Goal: Task Accomplishment & Management: Use online tool/utility

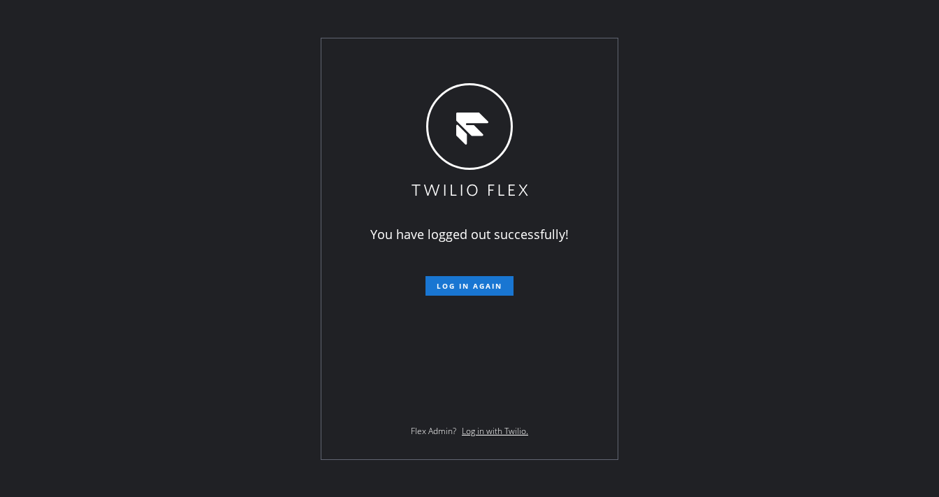
click at [219, 61] on div "You have logged out successfully! Log in again Flex Admin? Log in with Twilio." at bounding box center [469, 248] width 939 height 497
click at [458, 282] on span "Log in again" at bounding box center [470, 286] width 66 height 10
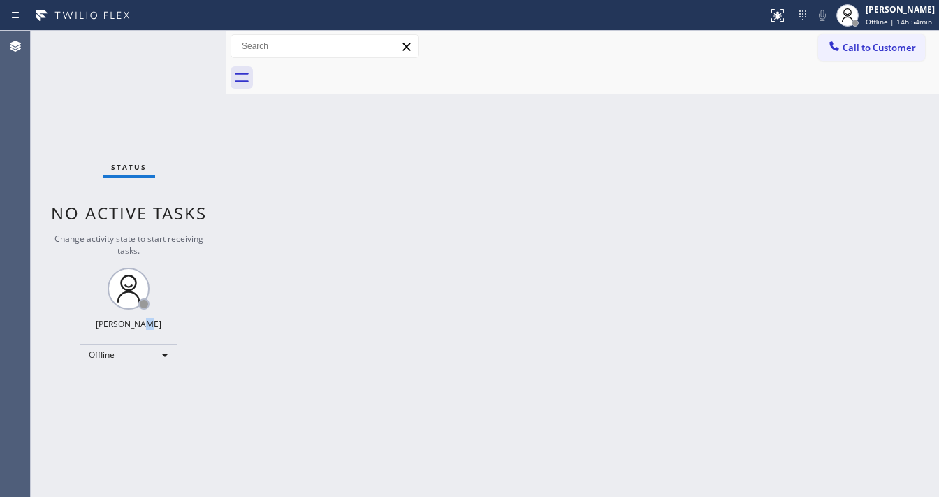
drag, startPoint x: 143, startPoint y: 332, endPoint x: 133, endPoint y: 349, distance: 19.4
click at [142, 335] on div "Status No active tasks Change activity state to start receiving tasks. [PERSON_…" at bounding box center [129, 264] width 196 height 466
click at [133, 349] on div "Offline" at bounding box center [129, 355] width 98 height 22
click at [118, 390] on li "Available" at bounding box center [127, 390] width 95 height 17
click at [287, 380] on div "Back to Dashboard Change Sender ID Customers Technicians Select a contact Outbo…" at bounding box center [582, 264] width 712 height 466
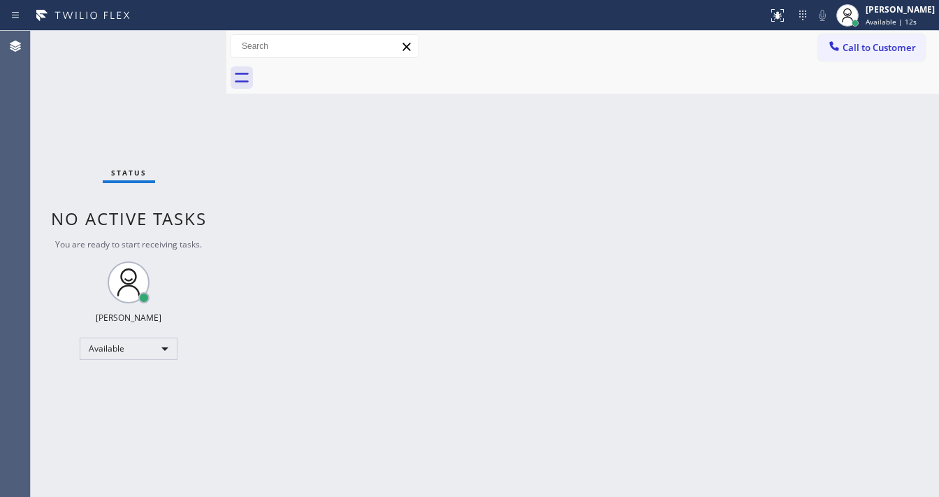
click at [184, 155] on div "Status No active tasks You are ready to start receiving tasks. [PERSON_NAME]" at bounding box center [129, 264] width 196 height 466
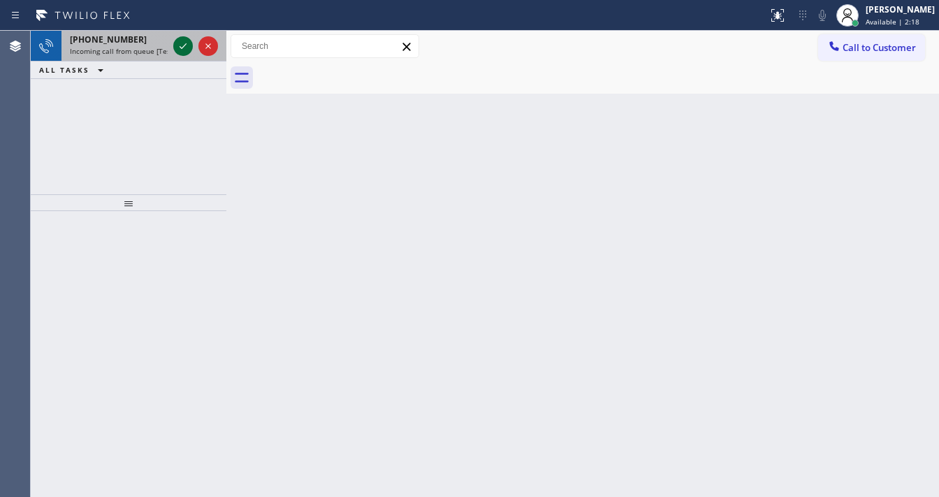
click at [182, 48] on icon at bounding box center [183, 46] width 17 height 17
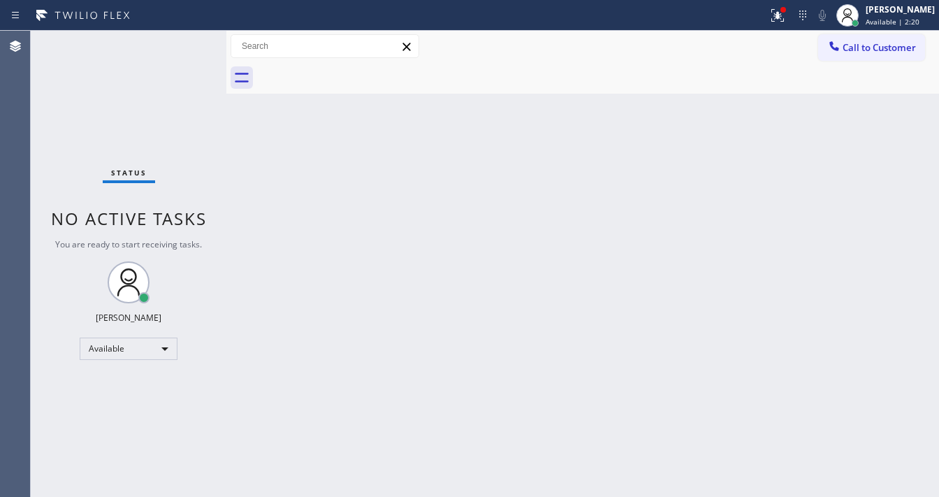
click at [777, 37] on div "Call to Customer Outbound call Location Search location Your caller id phone nu…" at bounding box center [582, 46] width 712 height 24
click at [775, 24] on button at bounding box center [777, 15] width 31 height 31
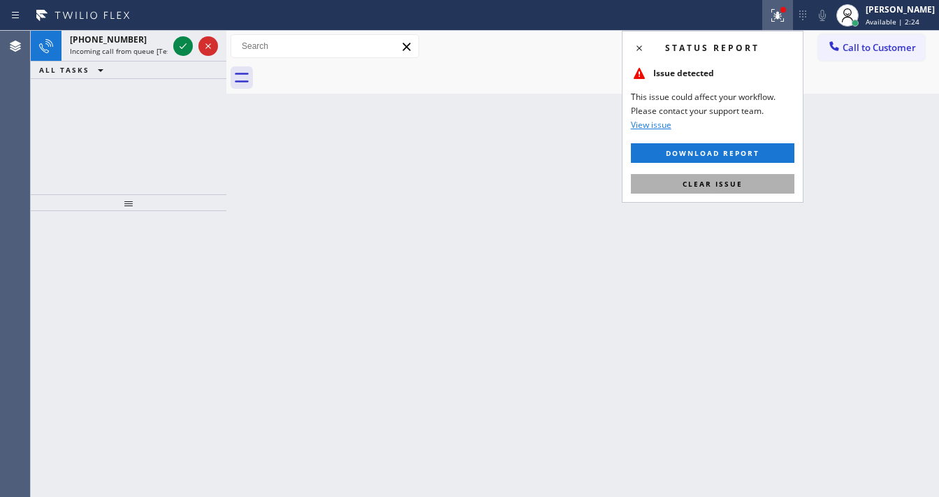
click at [666, 180] on button "Clear issue" at bounding box center [712, 184] width 163 height 20
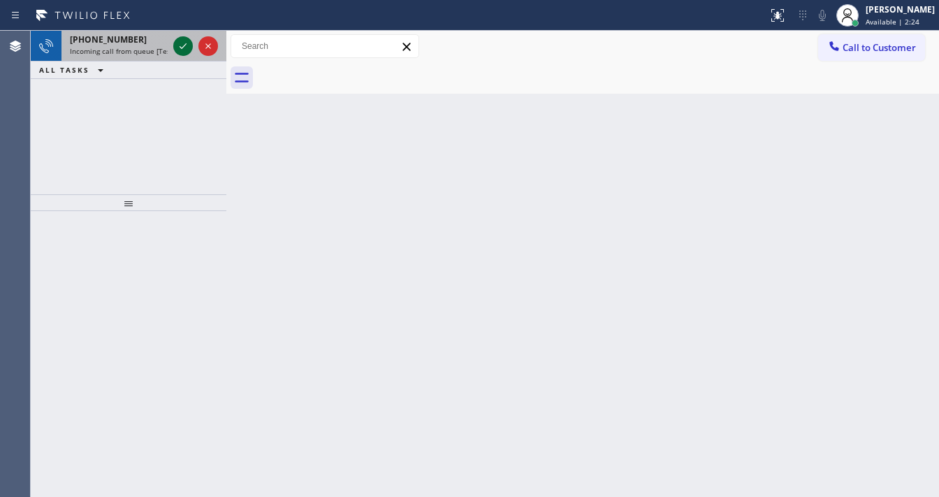
click at [175, 44] on div "[PHONE_NUMBER] Incoming call from queue [Test] All" at bounding box center [129, 46] width 196 height 31
click at [177, 45] on icon at bounding box center [183, 46] width 17 height 17
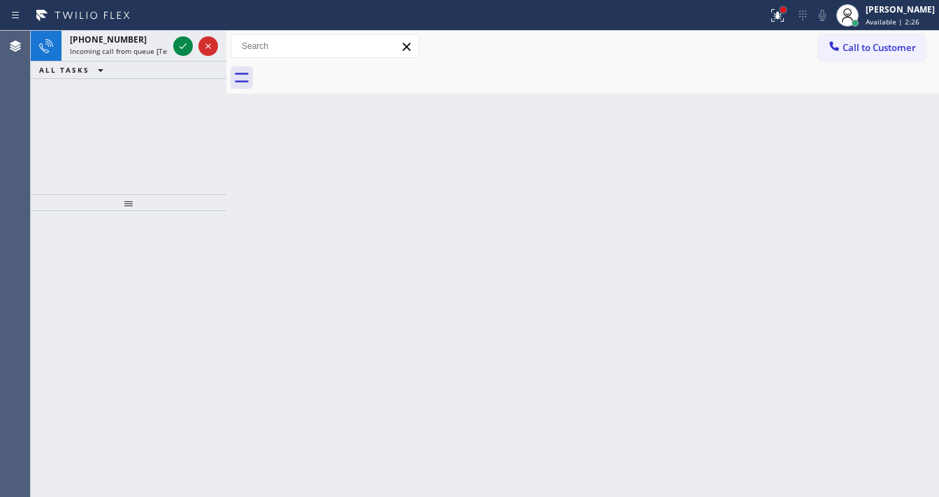
click at [786, 9] on div at bounding box center [783, 10] width 6 height 6
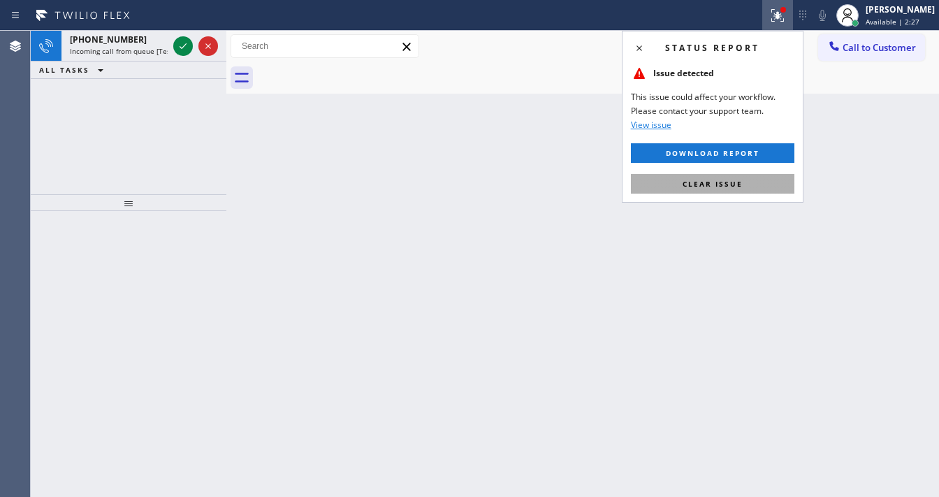
click at [728, 174] on button "Clear issue" at bounding box center [712, 184] width 163 height 20
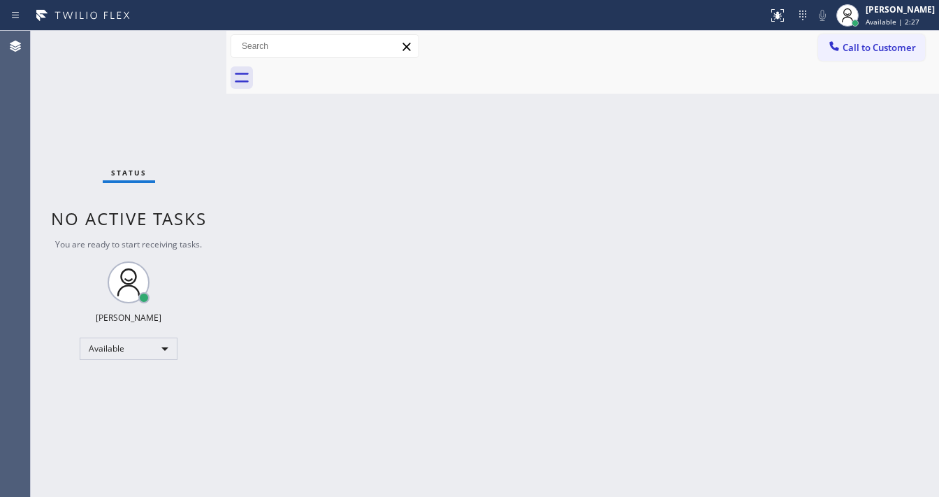
click at [184, 47] on div "Status No active tasks You are ready to start receiving tasks. [PERSON_NAME]" at bounding box center [129, 264] width 196 height 466
click at [182, 47] on div "Status No active tasks You are ready to start receiving tasks. [PERSON_NAME]" at bounding box center [129, 264] width 196 height 466
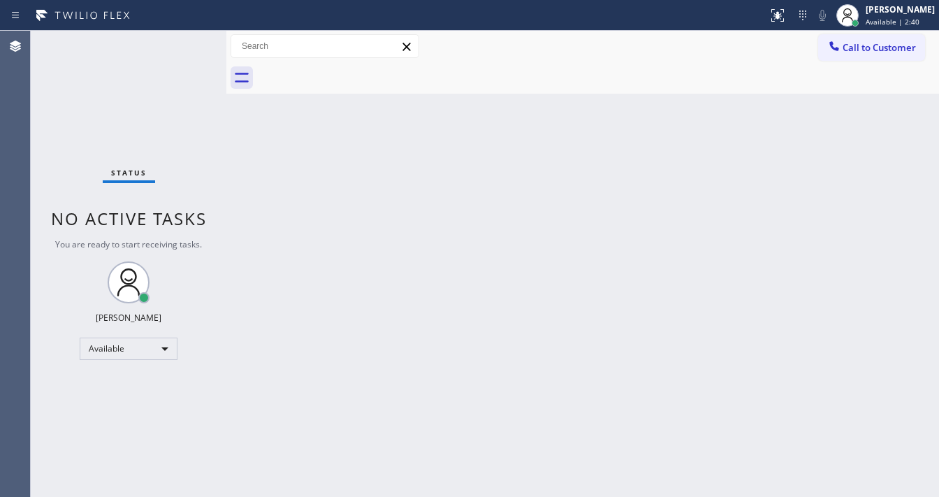
click at [180, 48] on div "Status No active tasks You are ready to start receiving tasks. [PERSON_NAME]" at bounding box center [129, 264] width 196 height 466
click at [183, 48] on div "Status No active tasks You are ready to start receiving tasks. [PERSON_NAME]" at bounding box center [129, 264] width 196 height 466
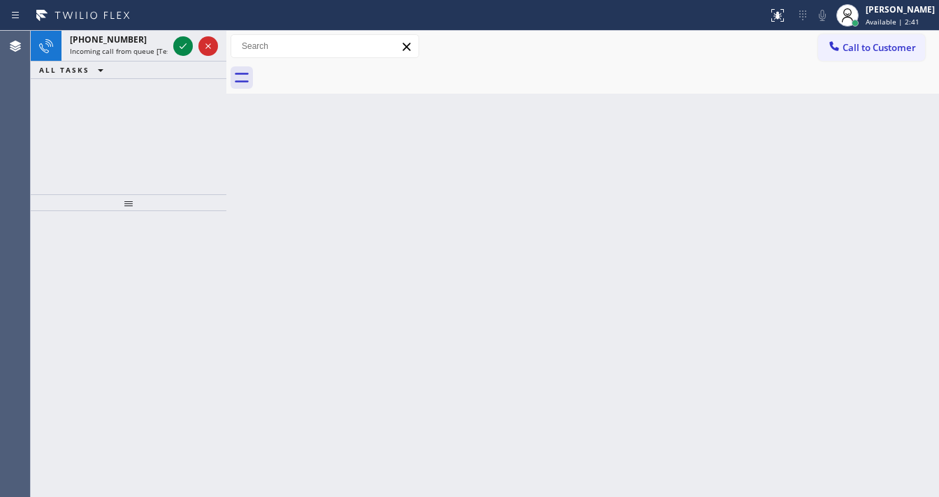
click at [183, 48] on icon at bounding box center [183, 46] width 17 height 17
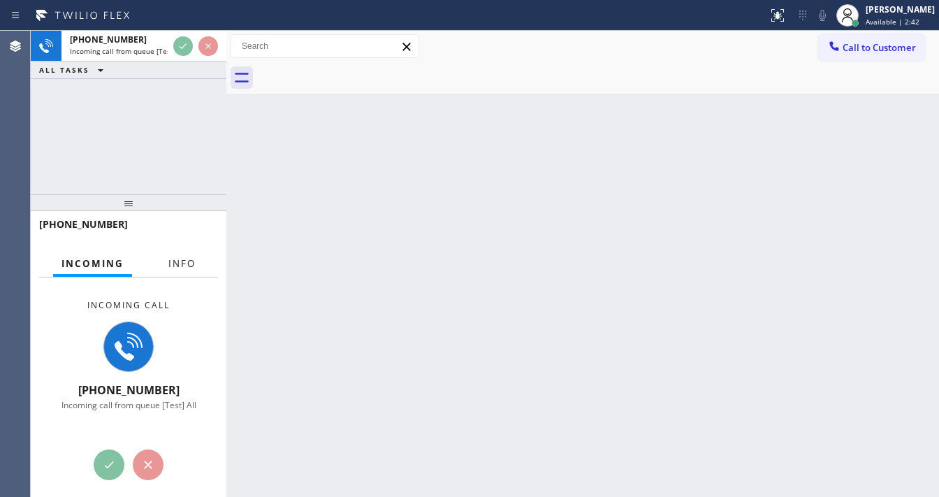
click at [180, 263] on span "Info" at bounding box center [181, 263] width 27 height 13
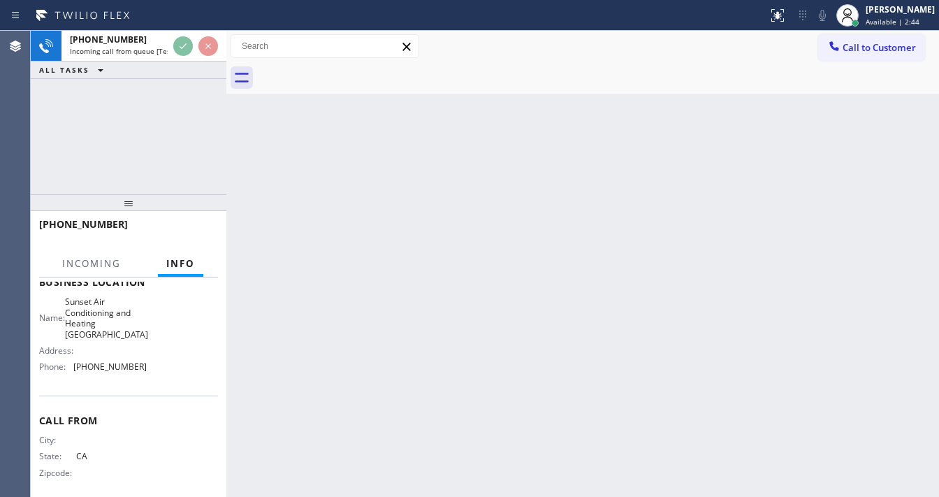
scroll to position [216, 0]
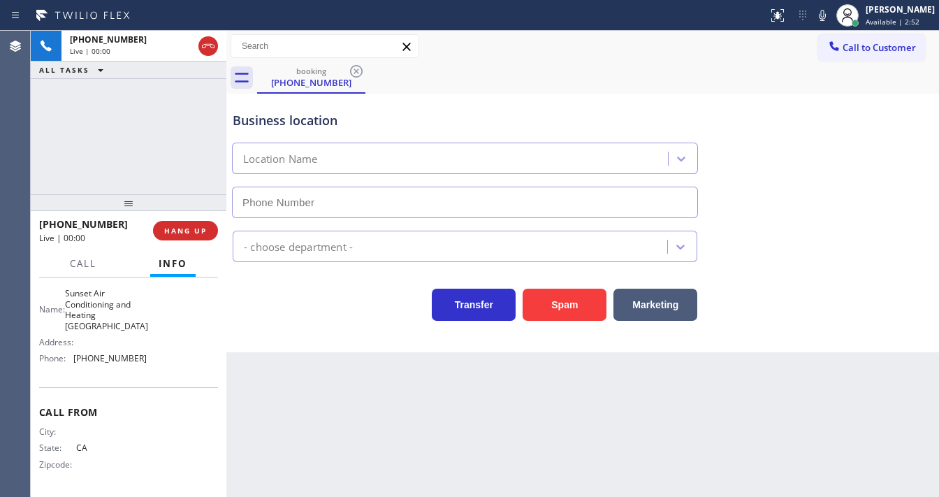
type input "[PHONE_NUMBER]"
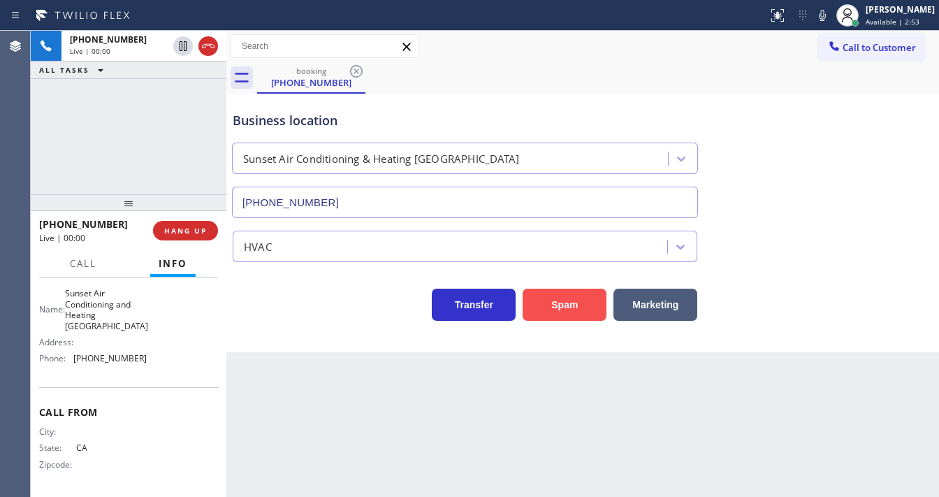
click at [559, 296] on button "Spam" at bounding box center [564, 304] width 84 height 32
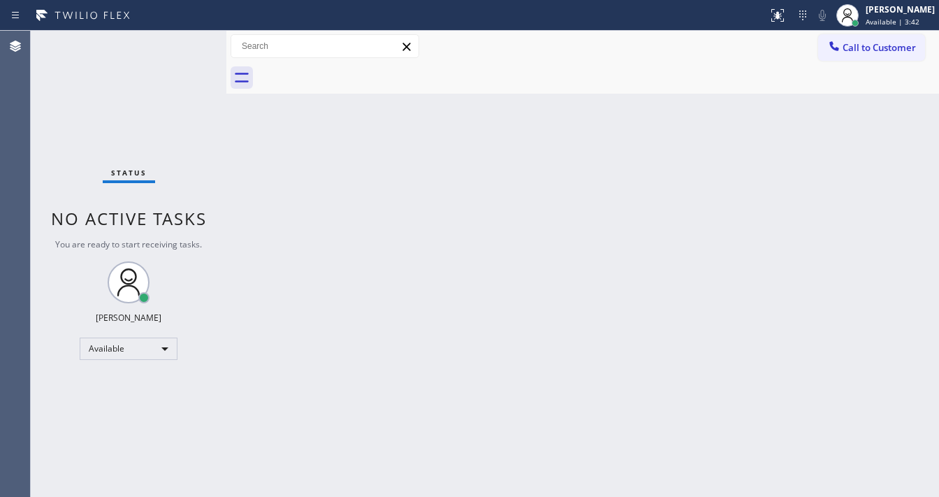
drag, startPoint x: 0, startPoint y: 201, endPoint x: 0, endPoint y: 193, distance: 8.4
click at [0, 198] on div "Agent Desktop" at bounding box center [15, 264] width 30 height 466
click at [186, 48] on div "Status No active tasks You are ready to start receiving tasks. [PERSON_NAME]" at bounding box center [129, 264] width 196 height 466
click at [184, 47] on div "Status No active tasks You are ready to start receiving tasks. [PERSON_NAME]" at bounding box center [129, 264] width 196 height 466
click at [182, 47] on div "Status No active tasks You are ready to start receiving tasks. [PERSON_NAME]" at bounding box center [129, 264] width 196 height 466
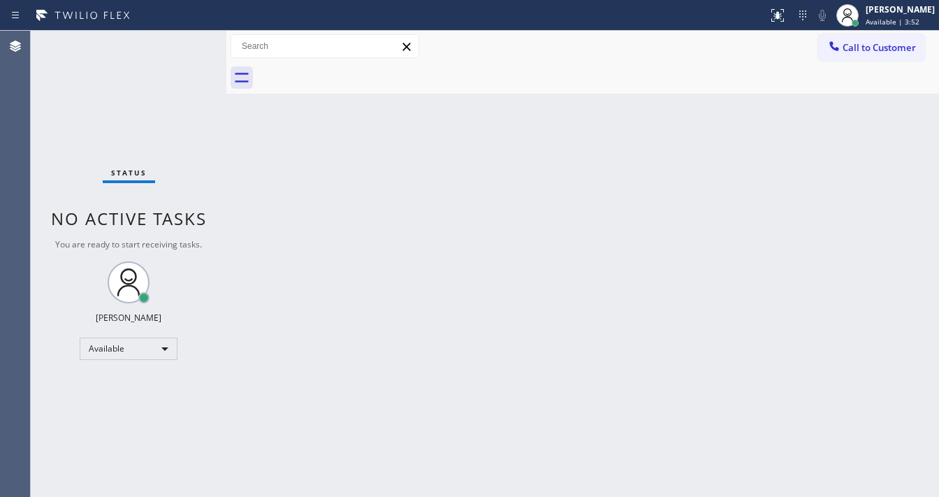
click at [182, 47] on div "Status No active tasks You are ready to start receiving tasks. [PERSON_NAME]" at bounding box center [129, 264] width 196 height 466
click at [178, 45] on div "Status No active tasks You are ready to start receiving tasks. [PERSON_NAME]" at bounding box center [129, 264] width 196 height 466
click at [179, 45] on div "Status No active tasks You are ready to start receiving tasks. [PERSON_NAME]" at bounding box center [129, 264] width 196 height 466
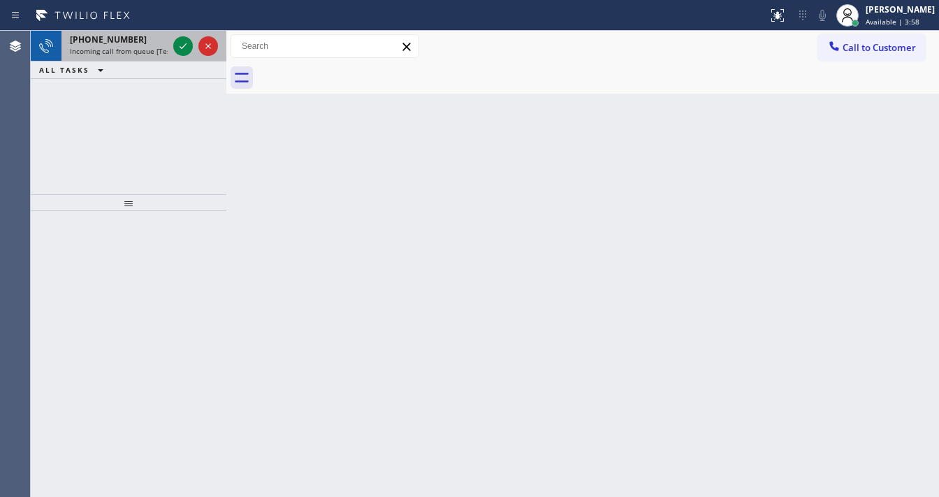
click at [193, 39] on div at bounding box center [195, 46] width 50 height 31
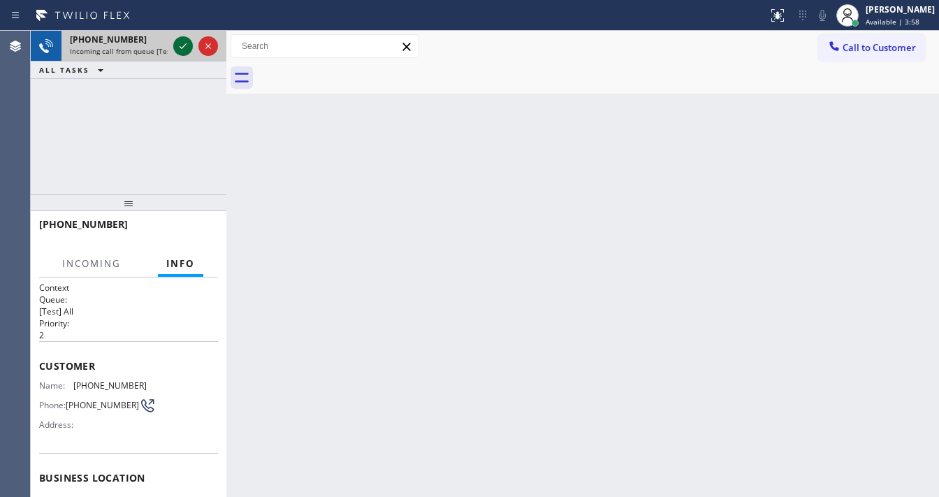
click at [177, 45] on icon at bounding box center [183, 46] width 17 height 17
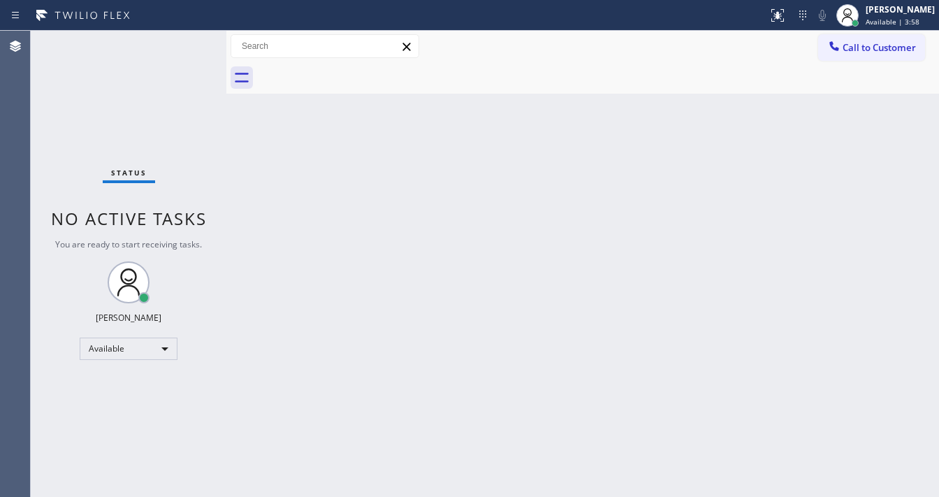
click at [177, 45] on div "Status No active tasks You are ready to start receiving tasks. [PERSON_NAME]" at bounding box center [129, 264] width 196 height 466
click at [180, 45] on div "Status No active tasks You are ready to start receiving tasks. [PERSON_NAME]" at bounding box center [129, 264] width 196 height 466
click at [189, 49] on div "Status No active tasks You are ready to start receiving tasks. [PERSON_NAME]" at bounding box center [129, 264] width 196 height 466
drag, startPoint x: 189, startPoint y: 49, endPoint x: 452, endPoint y: 47, distance: 262.6
click at [190, 49] on div "Status No active tasks You are ready to start receiving tasks. [PERSON_NAME]" at bounding box center [129, 264] width 196 height 466
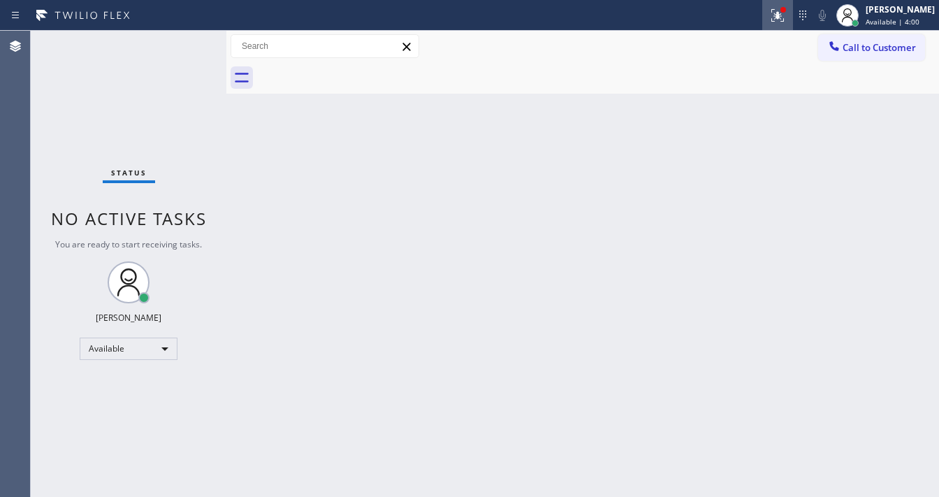
click at [789, 4] on button at bounding box center [777, 15] width 31 height 31
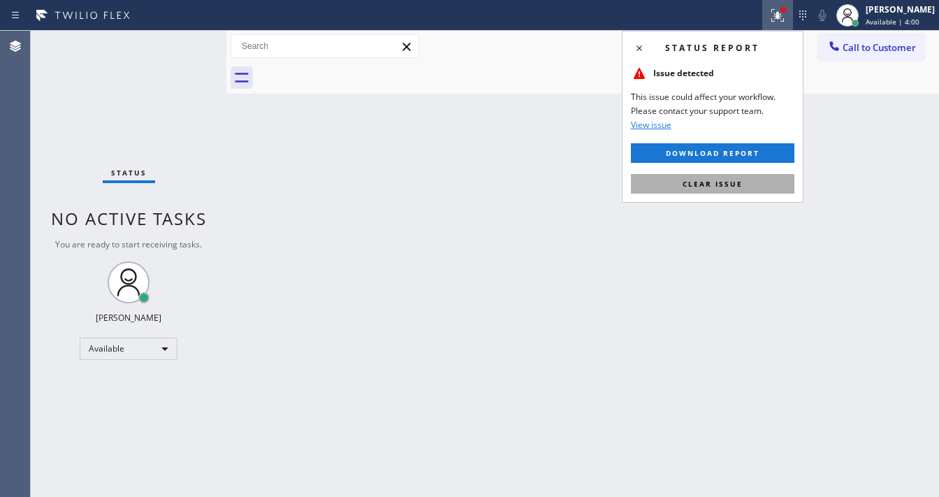
click at [718, 184] on span "Clear issue" at bounding box center [712, 184] width 60 height 10
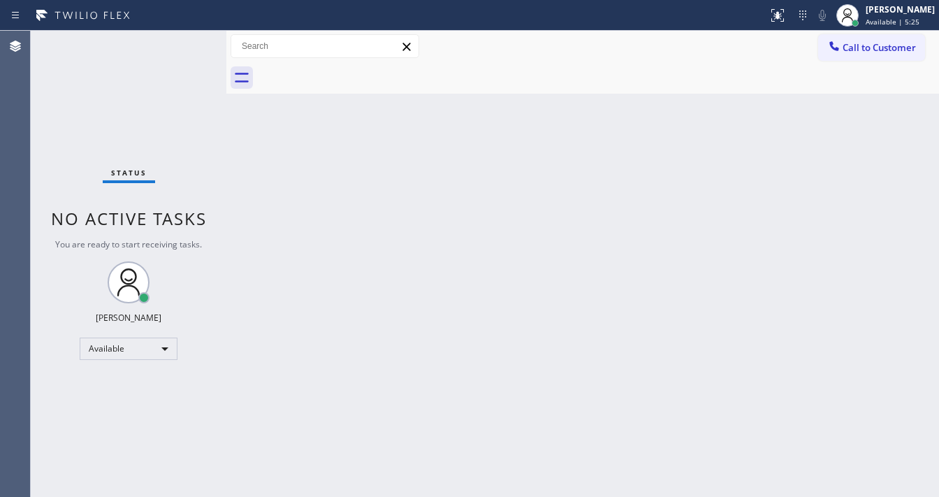
click at [178, 46] on div "Status No active tasks You are ready to start receiving tasks. [PERSON_NAME]" at bounding box center [129, 264] width 196 height 466
click at [184, 42] on div "Status No active tasks You are ready to start receiving tasks. [PERSON_NAME]" at bounding box center [129, 264] width 196 height 466
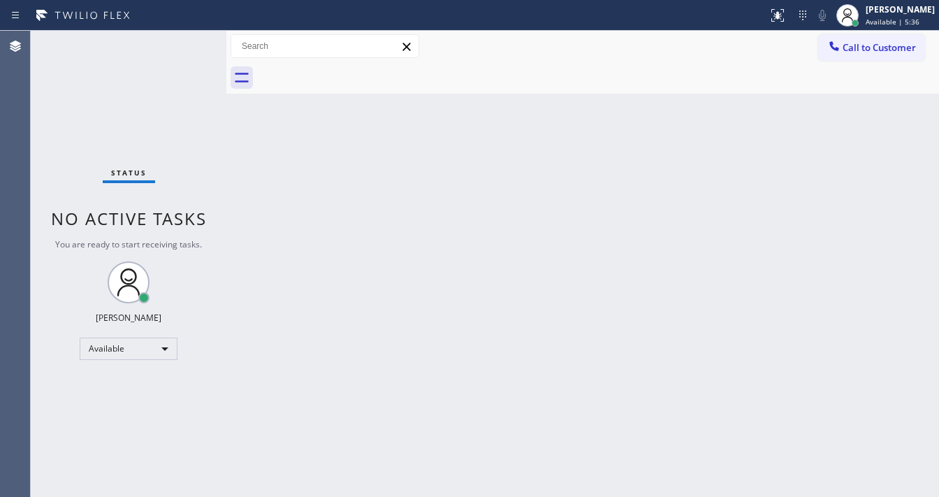
click at [184, 42] on div "Status No active tasks You are ready to start receiving tasks. [PERSON_NAME]" at bounding box center [129, 264] width 196 height 466
click at [184, 41] on div "Status No active tasks You are ready to start receiving tasks. [PERSON_NAME]" at bounding box center [129, 264] width 196 height 466
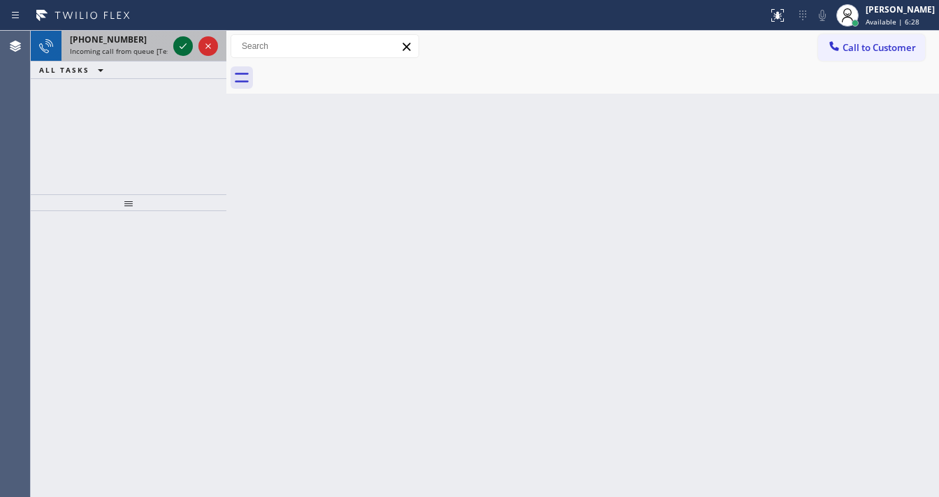
click at [184, 49] on icon at bounding box center [183, 46] width 17 height 17
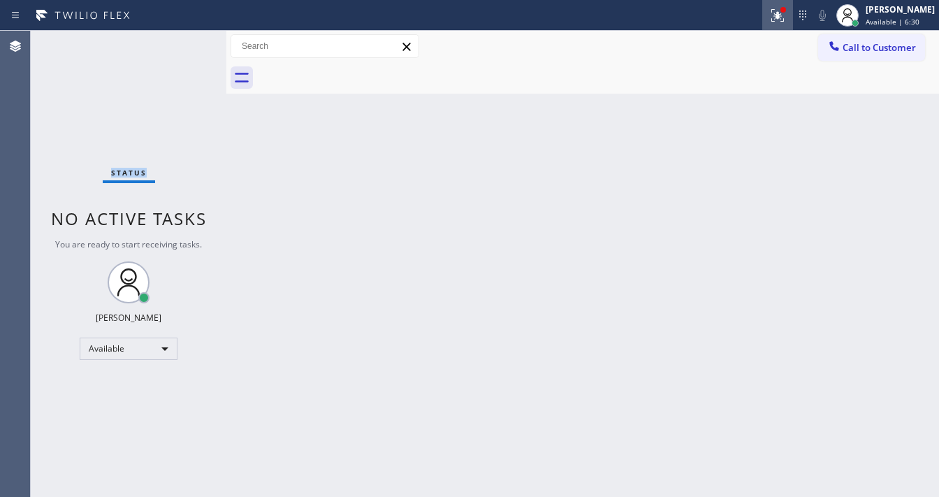
click at [780, 14] on icon at bounding box center [775, 14] width 8 height 10
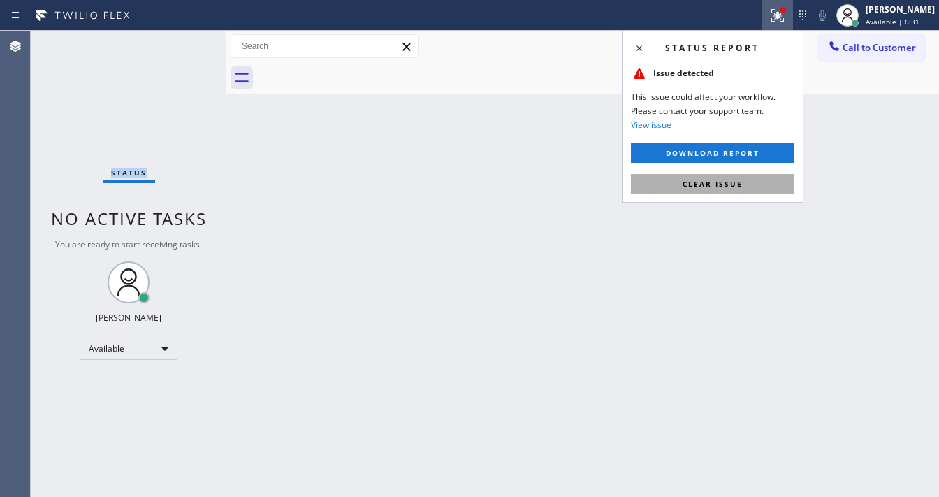
click at [756, 183] on button "Clear issue" at bounding box center [712, 184] width 163 height 20
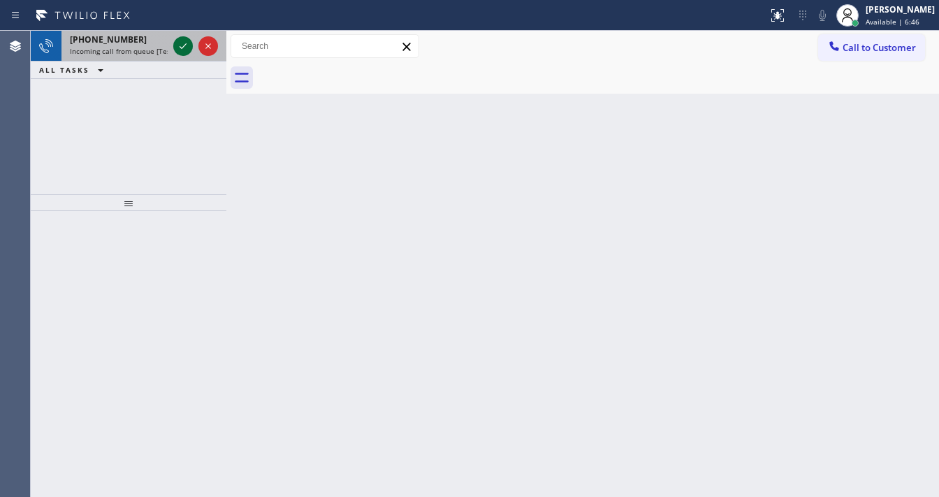
click at [189, 48] on icon at bounding box center [183, 46] width 17 height 17
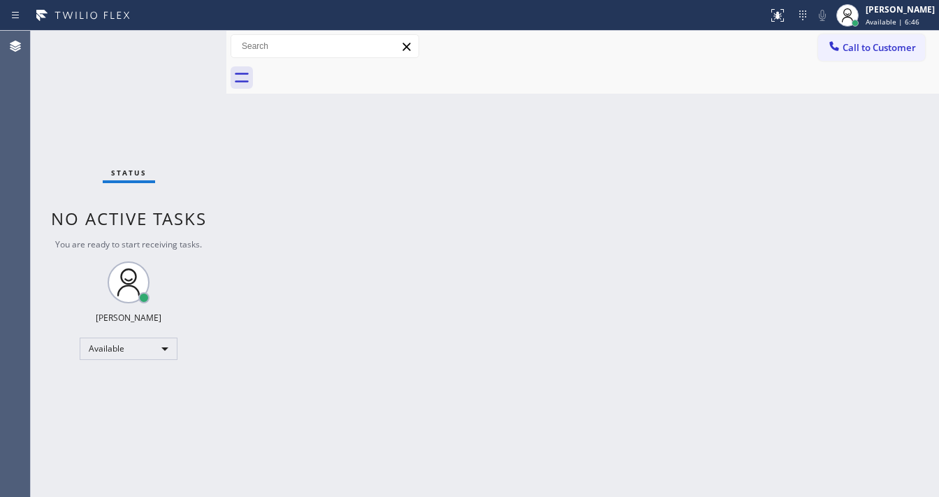
click at [186, 47] on div "Status No active tasks You are ready to start receiving tasks. [PERSON_NAME]" at bounding box center [129, 264] width 196 height 466
click at [793, 20] on div at bounding box center [777, 15] width 31 height 17
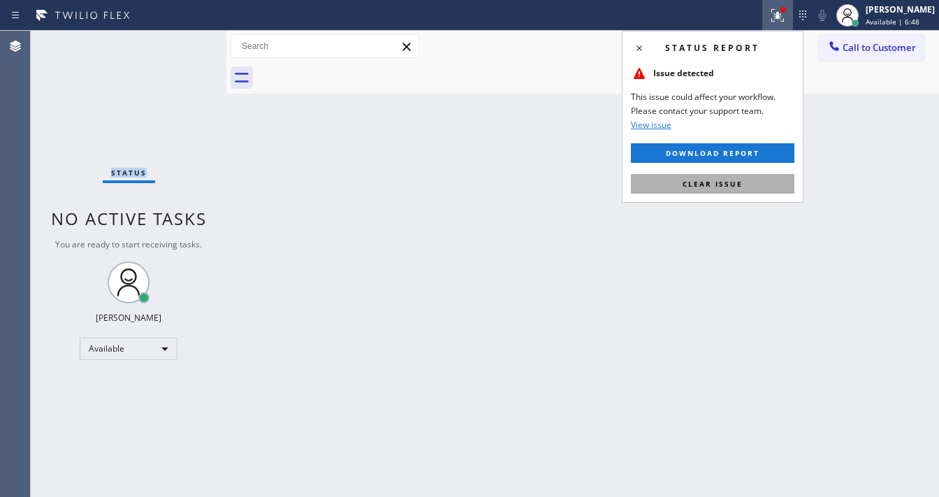
click at [737, 192] on button "Clear issue" at bounding box center [712, 184] width 163 height 20
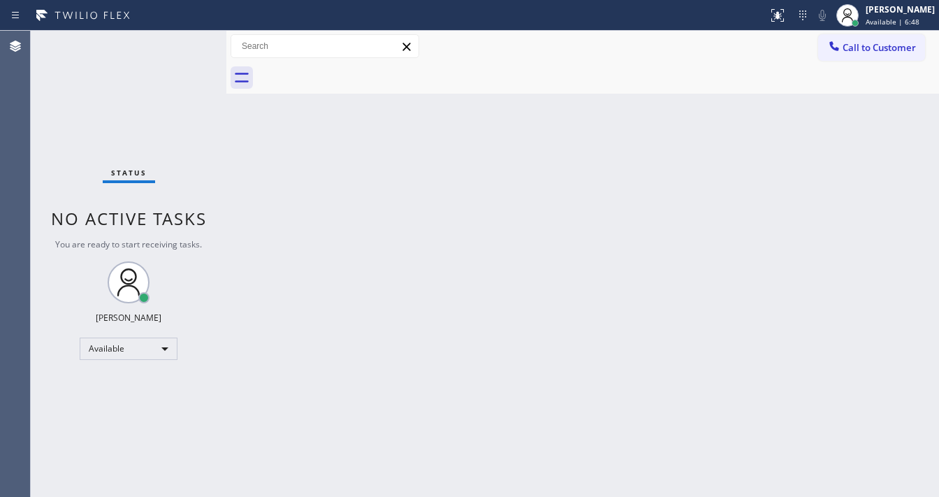
click at [737, 183] on div "Back to Dashboard Change Sender ID Customers Technicians Select a contact Outbo…" at bounding box center [582, 264] width 712 height 466
click at [184, 43] on div "Status No active tasks You are ready to start receiving tasks. [PERSON_NAME]" at bounding box center [129, 264] width 196 height 466
click at [183, 43] on div "Status No active tasks You are ready to start receiving tasks. [PERSON_NAME]" at bounding box center [129, 264] width 196 height 466
click at [182, 43] on div "Status No active tasks You are ready to start receiving tasks. [PERSON_NAME]" at bounding box center [129, 264] width 196 height 466
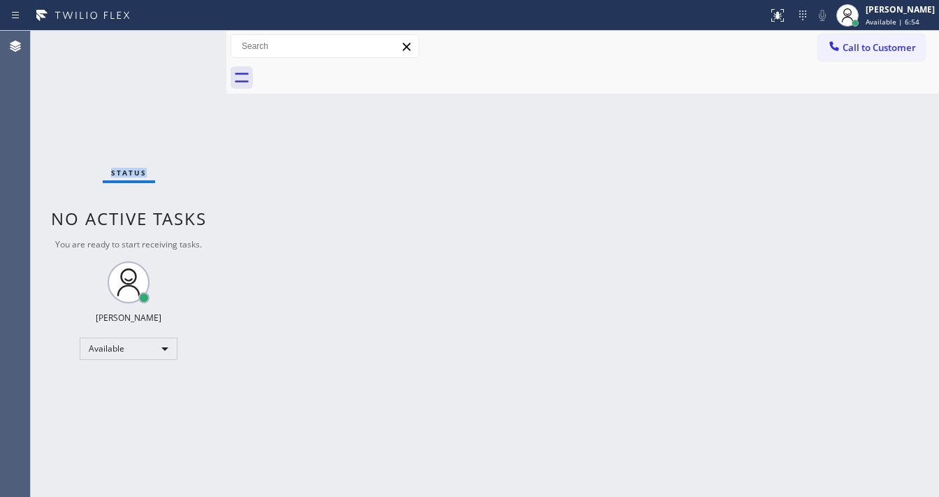
click at [182, 43] on div "Status No active tasks You are ready to start receiving tasks. [PERSON_NAME]" at bounding box center [129, 264] width 196 height 466
click at [180, 43] on div "Status No active tasks You are ready to start receiving tasks. [PERSON_NAME]" at bounding box center [129, 264] width 196 height 466
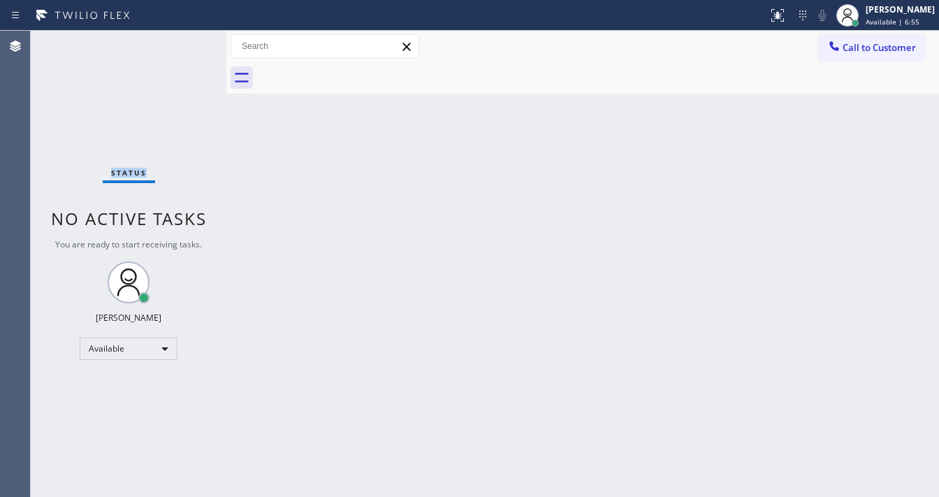
click at [179, 42] on div "Status No active tasks You are ready to start receiving tasks. [PERSON_NAME]" at bounding box center [129, 264] width 196 height 466
click at [177, 42] on div "Status No active tasks You are ready to start receiving tasks. [PERSON_NAME]" at bounding box center [129, 264] width 196 height 466
click at [205, 47] on div "Status No active tasks You are ready to start receiving tasks. [PERSON_NAME]" at bounding box center [129, 264] width 196 height 466
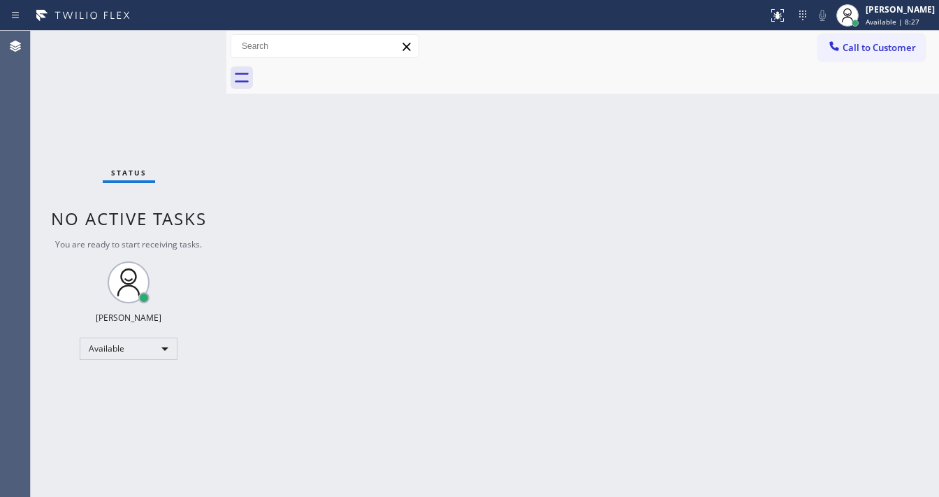
click at [184, 39] on div "Status No active tasks You are ready to start receiving tasks. [PERSON_NAME]" at bounding box center [129, 264] width 196 height 466
click at [183, 39] on div "Status No active tasks You are ready to start receiving tasks. [PERSON_NAME]" at bounding box center [129, 264] width 196 height 466
click at [184, 39] on div "Status No active tasks You are ready to start receiving tasks. [PERSON_NAME]" at bounding box center [129, 264] width 196 height 466
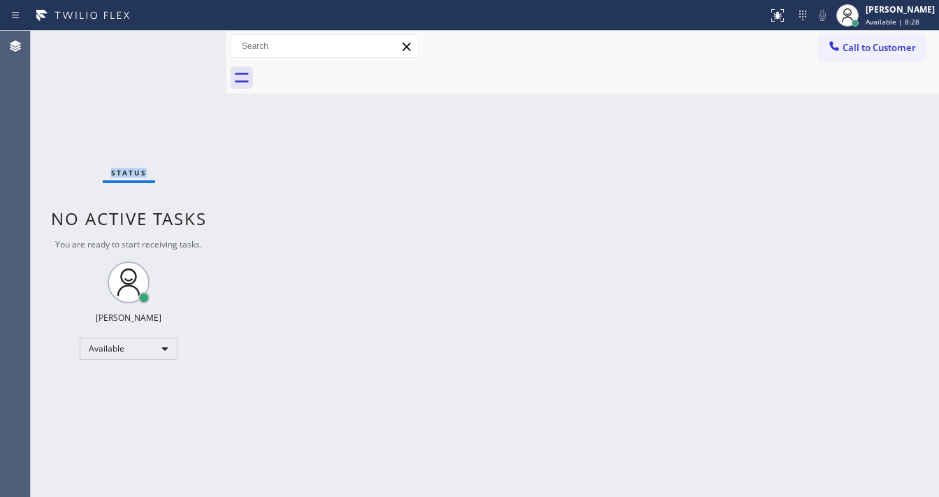
click at [184, 39] on div "Status No active tasks You are ready to start receiving tasks. [PERSON_NAME]" at bounding box center [129, 264] width 196 height 466
click at [185, 39] on div "Status No active tasks You are ready to start receiving tasks. [PERSON_NAME]" at bounding box center [129, 264] width 196 height 466
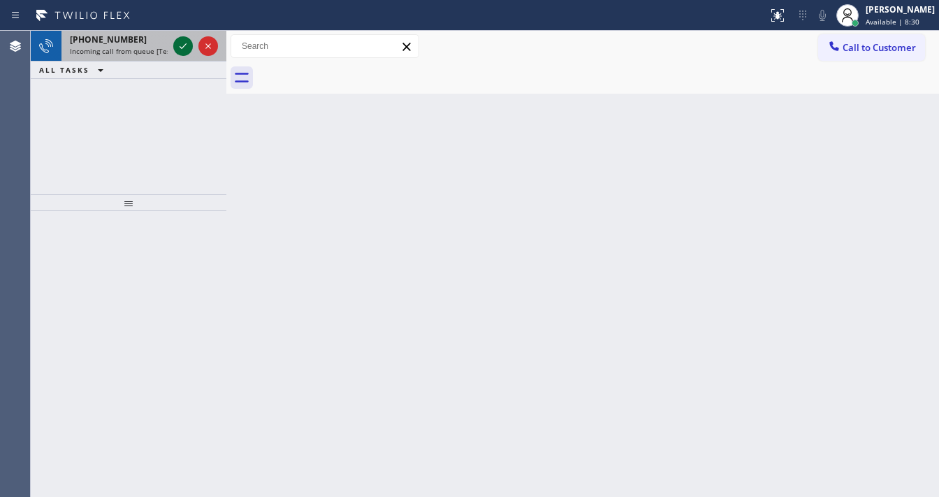
click at [184, 41] on icon at bounding box center [183, 46] width 17 height 17
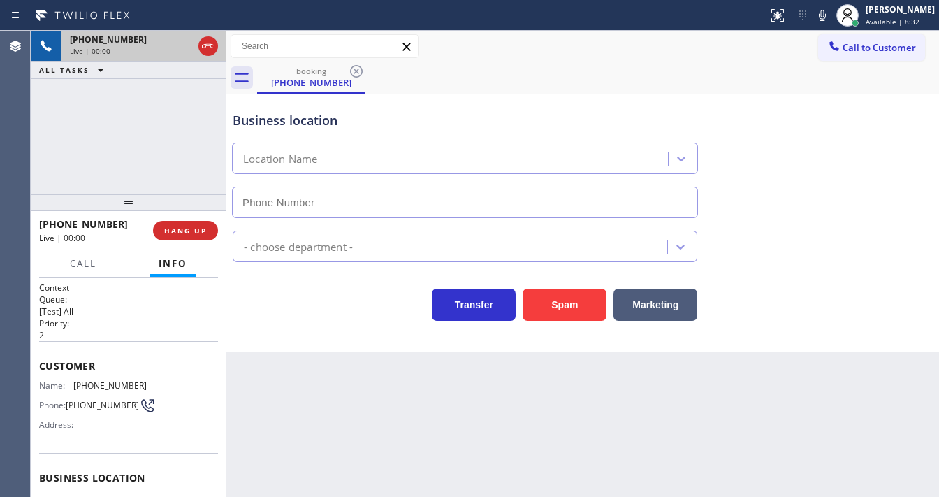
type input "[PHONE_NUMBER]"
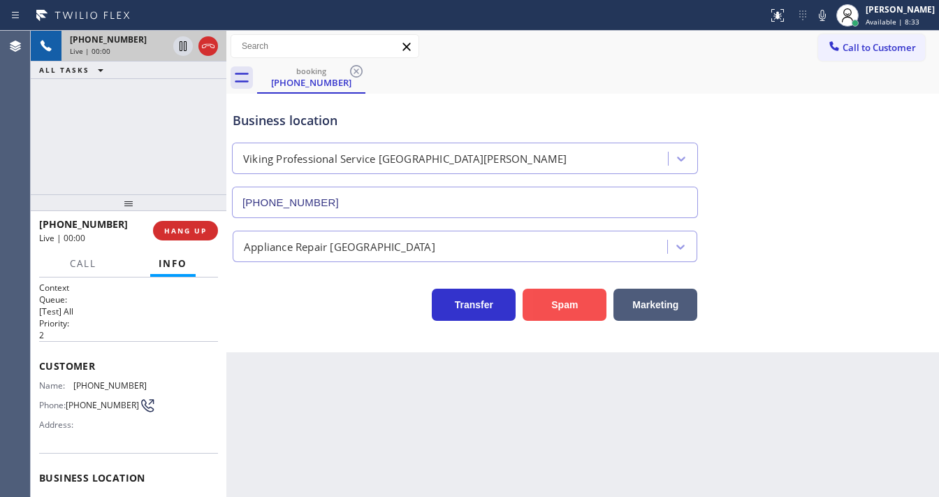
click at [588, 310] on button "Spam" at bounding box center [564, 304] width 84 height 32
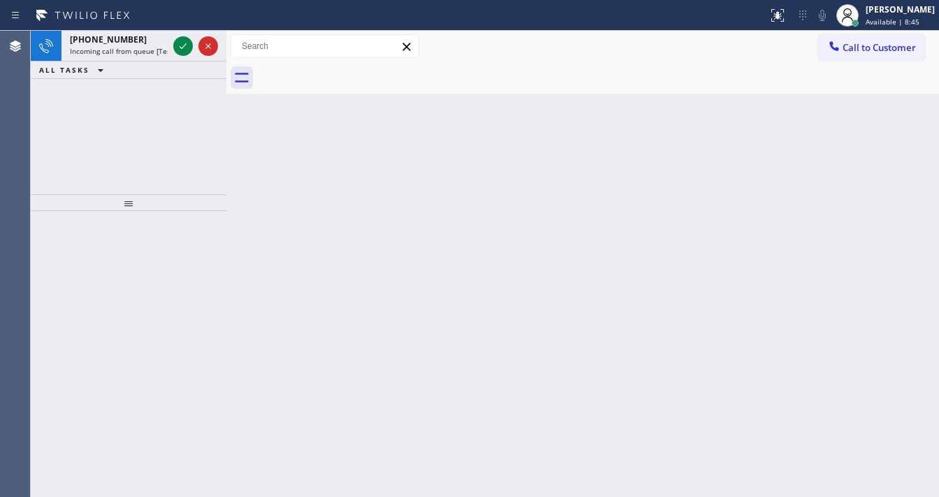
click at [185, 43] on icon at bounding box center [183, 46] width 17 height 17
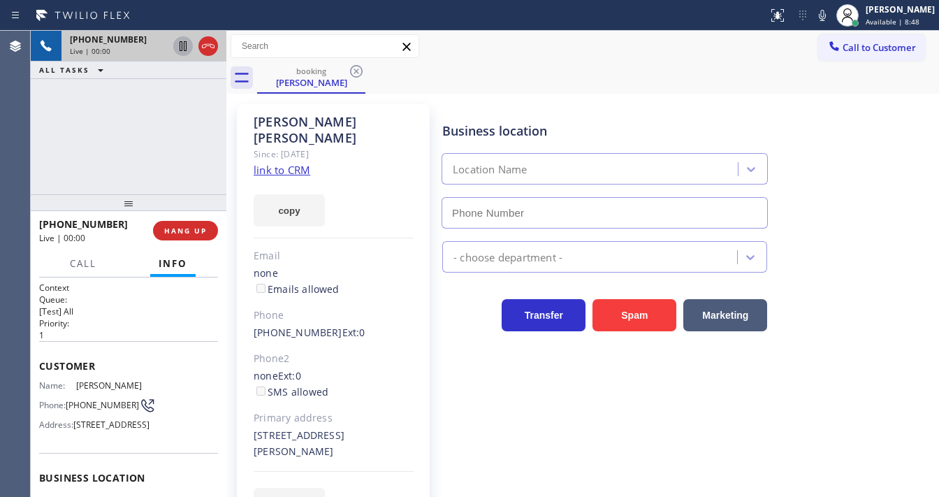
type input "[PHONE_NUMBER]"
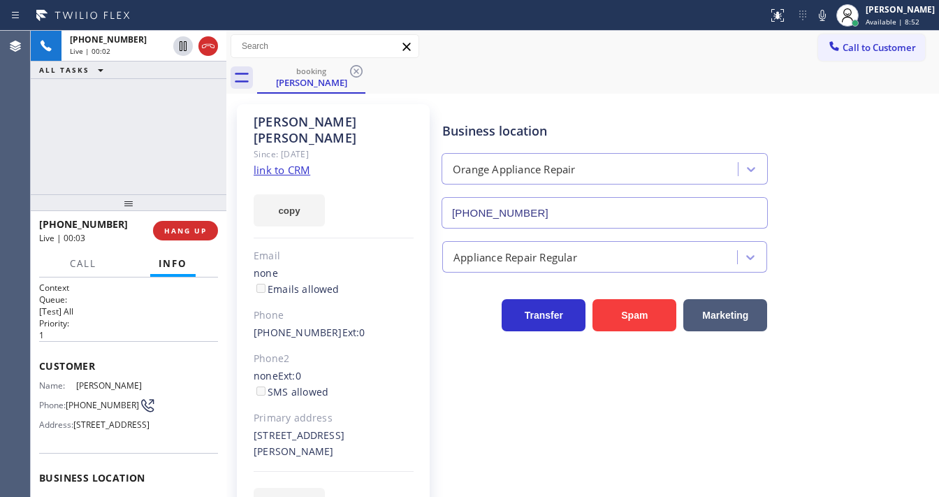
click at [288, 163] on link "link to CRM" at bounding box center [282, 170] width 57 height 14
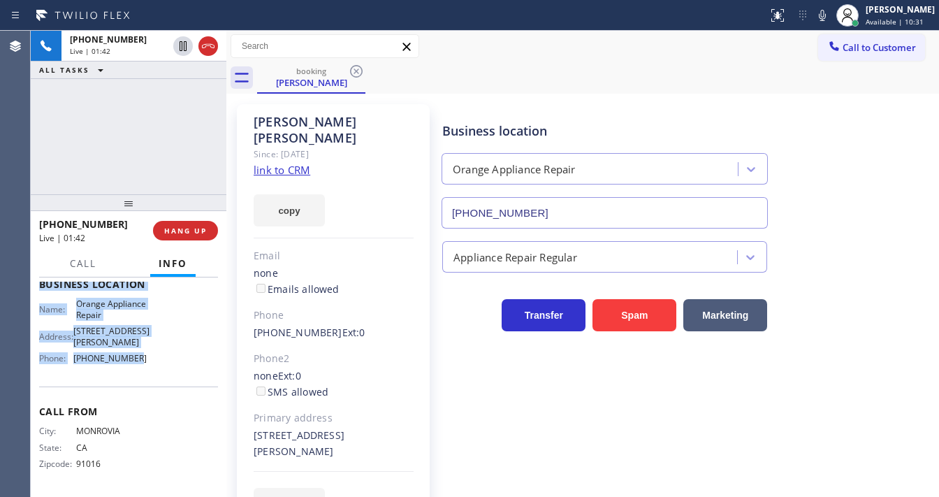
scroll to position [216, 0]
drag, startPoint x: 38, startPoint y: 358, endPoint x: 142, endPoint y: 366, distance: 104.4
click at [142, 366] on div "Context Queue: [Test] All Priority: 1 Customer Name: [PERSON_NAME] Phone: [PHON…" at bounding box center [129, 386] width 196 height 219
copy div "Customer Name: [PERSON_NAME] Phone: [PHONE_NUMBER] Address: [STREET_ADDRESS] Bu…"
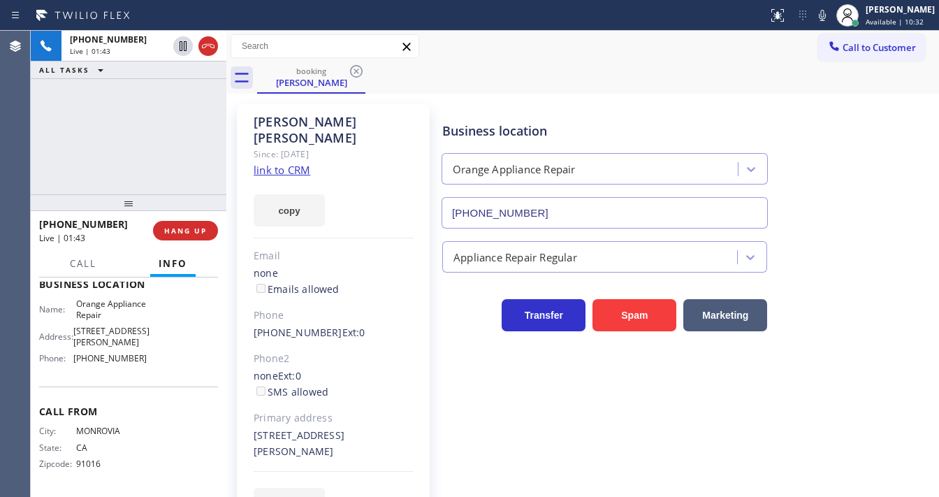
click at [142, 159] on div "[PHONE_NUMBER] Live | 01:43 ALL TASKS ALL TASKS ACTIVE TASKS TASKS IN WRAP UP" at bounding box center [129, 112] width 196 height 163
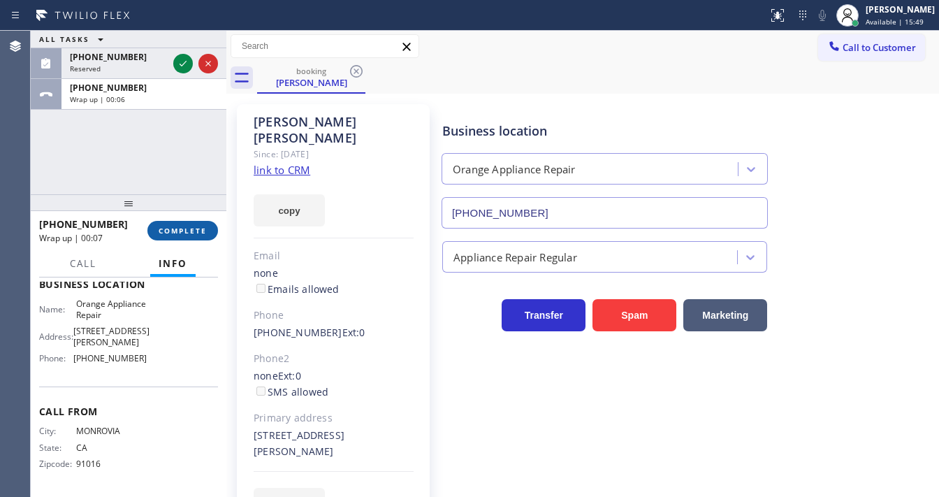
click at [193, 232] on span "COMPLETE" at bounding box center [183, 231] width 48 height 10
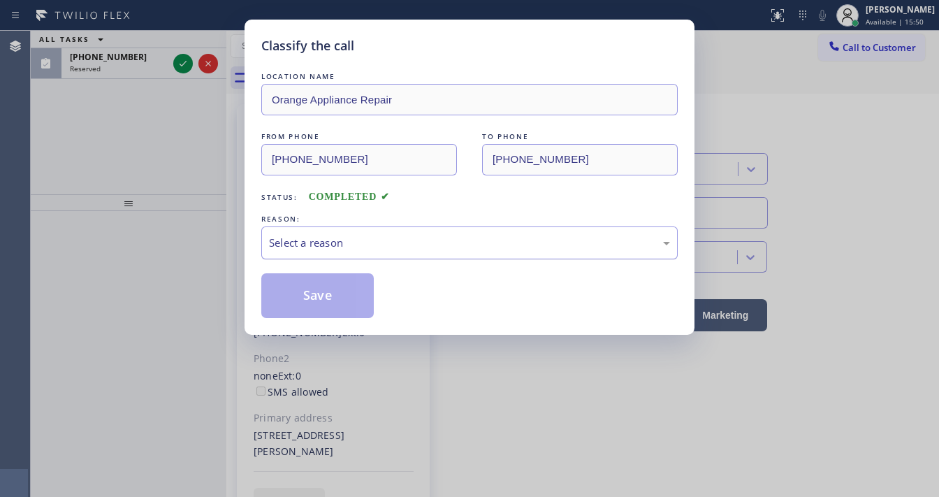
click at [334, 243] on div "Select a reason" at bounding box center [469, 243] width 401 height 16
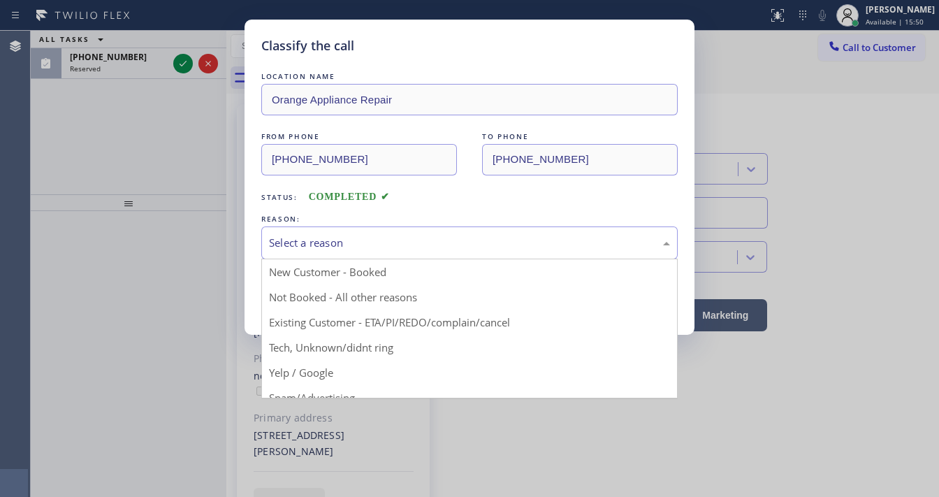
drag, startPoint x: 329, startPoint y: 268, endPoint x: 327, endPoint y: 281, distance: 12.7
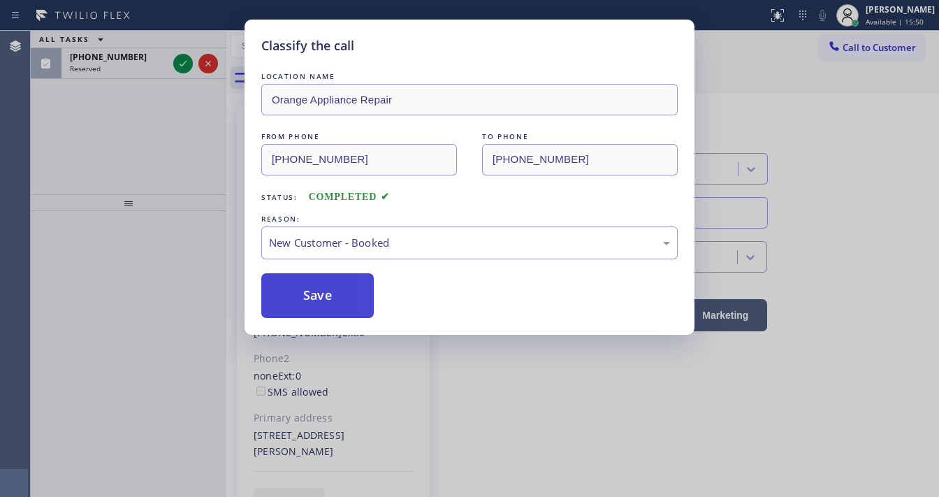
click at [324, 286] on button "Save" at bounding box center [317, 295] width 112 height 45
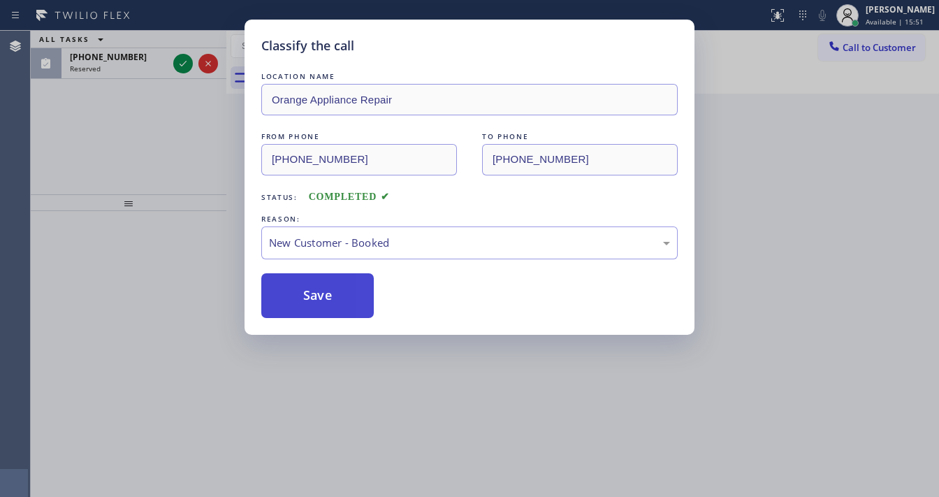
click at [324, 288] on button "Save" at bounding box center [317, 295] width 112 height 45
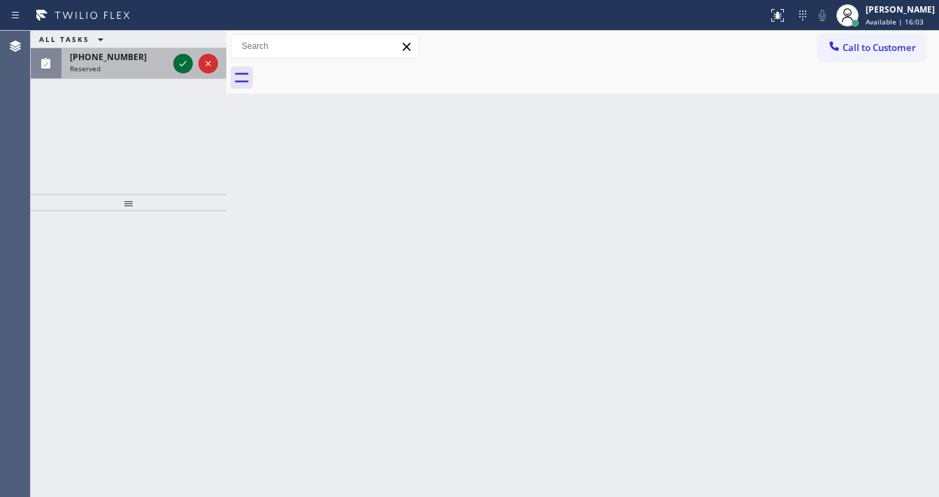
click at [179, 61] on icon at bounding box center [183, 63] width 17 height 17
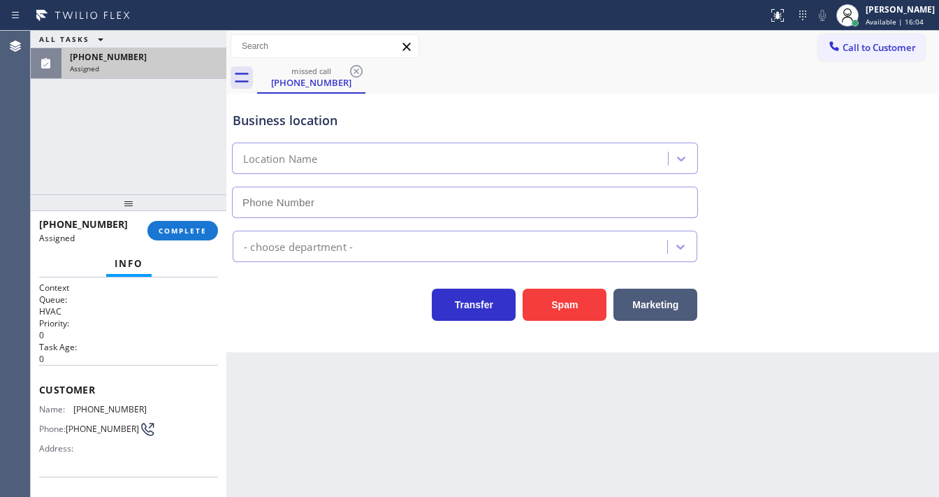
scroll to position [56, 0]
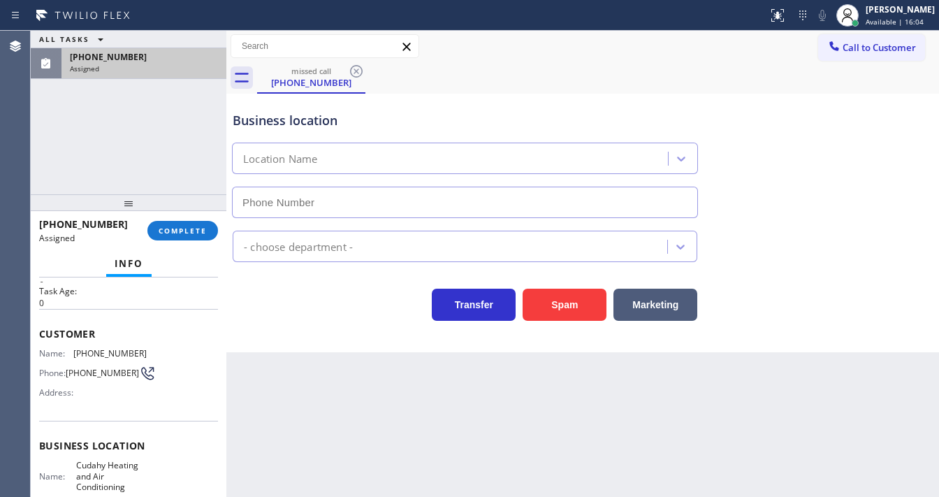
type input "[PHONE_NUMBER]"
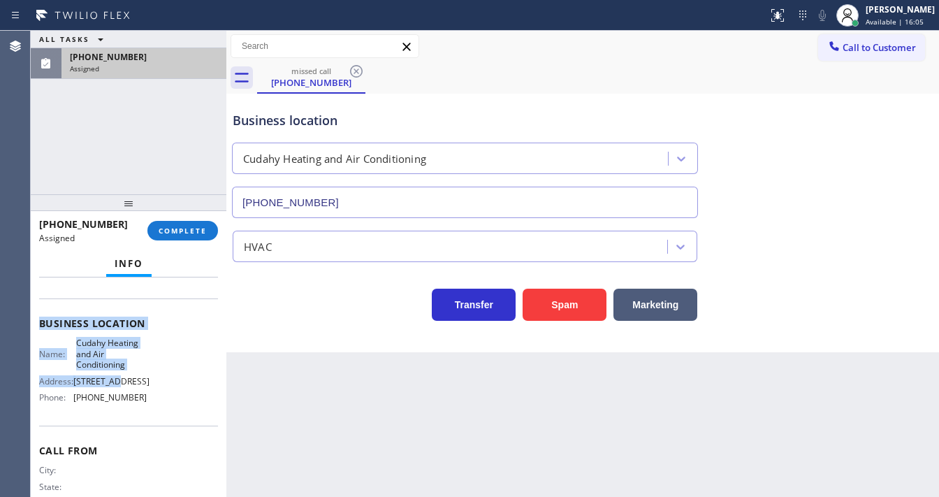
scroll to position [168, 0]
drag, startPoint x: 56, startPoint y: 344, endPoint x: 150, endPoint y: 405, distance: 112.2
click at [150, 405] on div "Context Queue: HVAC Priority: 0 Task Age: Customer Name: [PHONE_NUMBER] Phone: …" at bounding box center [128, 322] width 179 height 416
copy div "Customer Name: [PHONE_NUMBER] Phone: [PHONE_NUMBER] Address: Business location …"
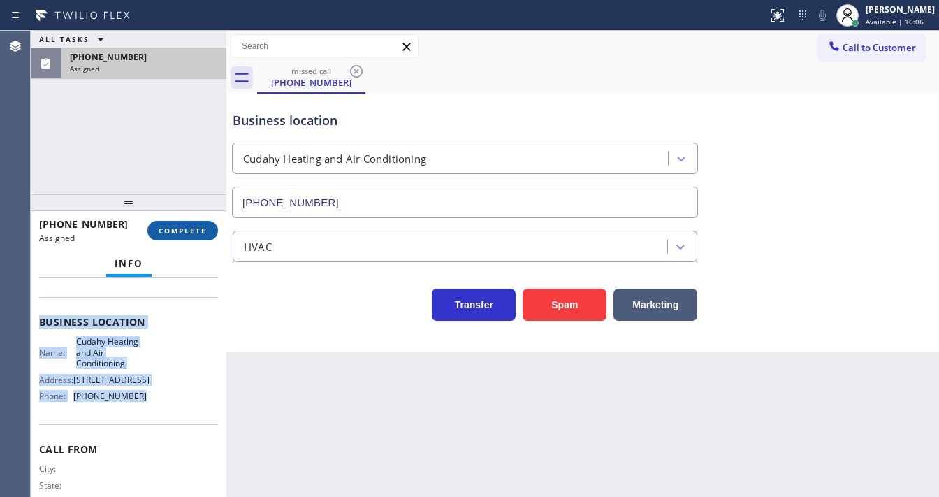
click at [183, 226] on span "COMPLETE" at bounding box center [183, 231] width 48 height 10
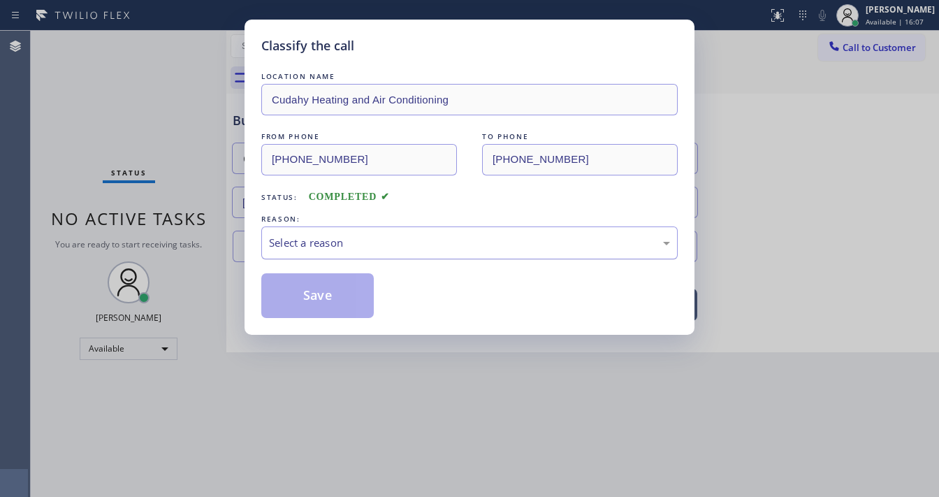
click at [344, 240] on div "Select a reason" at bounding box center [469, 243] width 401 height 16
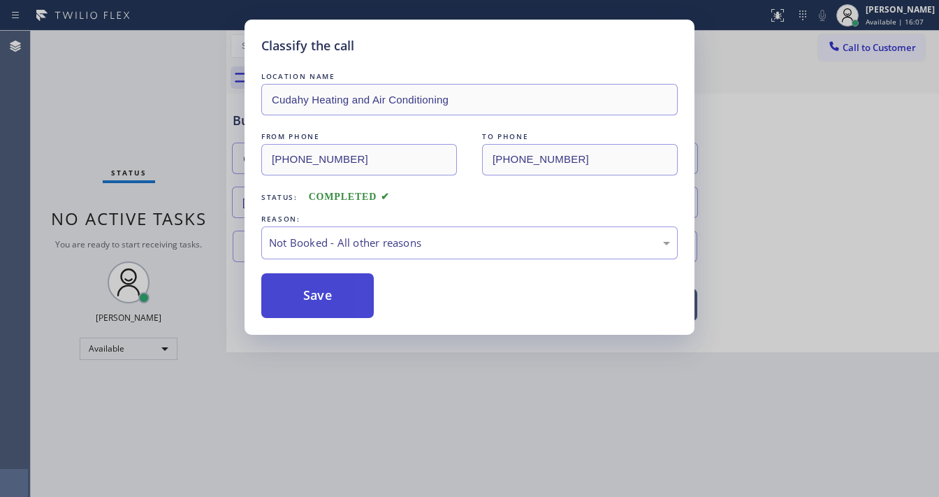
click at [307, 296] on button "Save" at bounding box center [317, 295] width 112 height 45
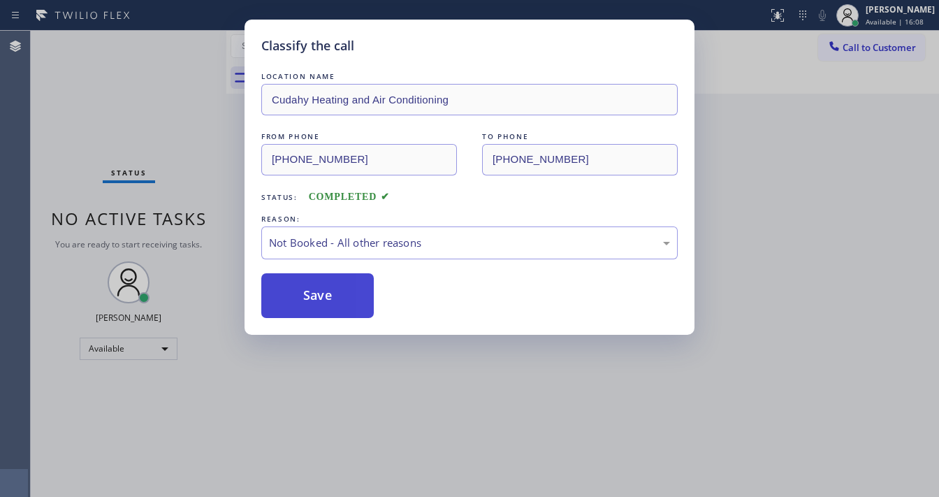
click at [307, 296] on button "Save" at bounding box center [317, 295] width 112 height 45
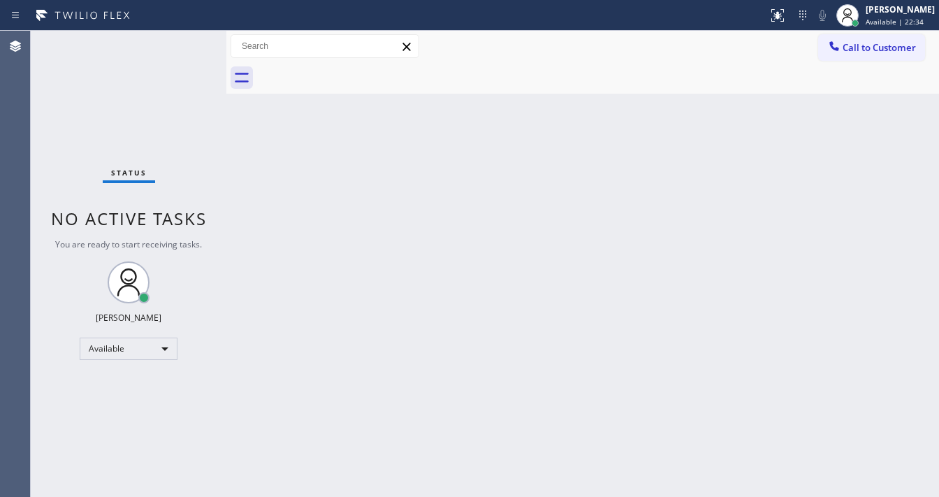
drag, startPoint x: 13, startPoint y: 165, endPoint x: 600, endPoint y: 7, distance: 607.6
click at [17, 165] on div "Agent Desktop" at bounding box center [15, 264] width 30 height 466
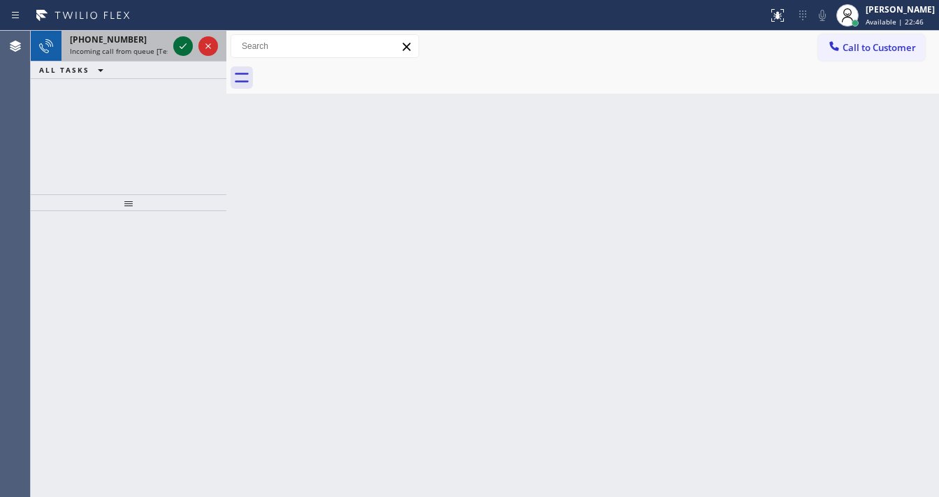
click at [183, 47] on icon at bounding box center [183, 46] width 17 height 17
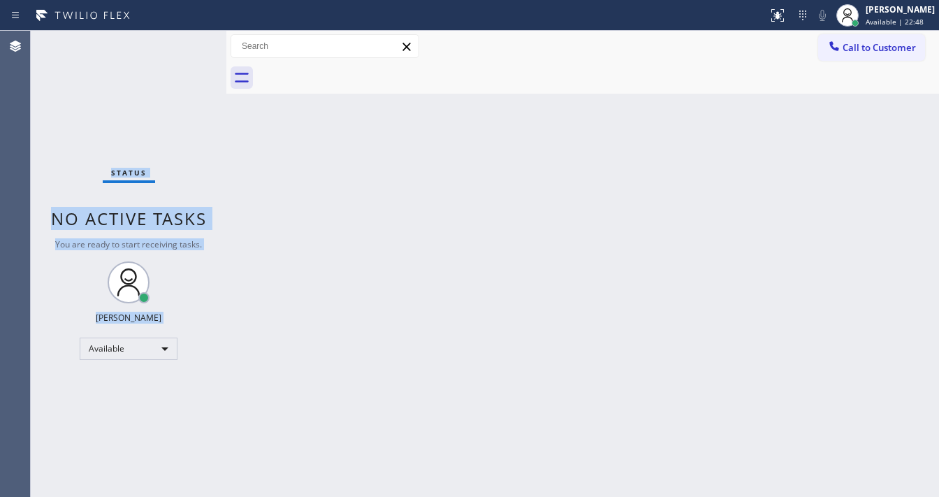
click at [184, 45] on div "Status No active tasks You are ready to start receiving tasks. [PERSON_NAME]" at bounding box center [129, 264] width 196 height 466
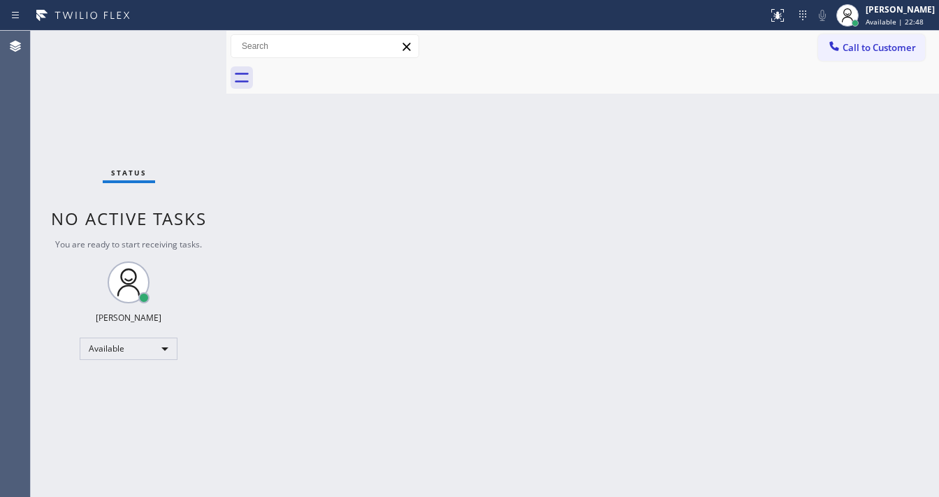
click at [184, 45] on div "Status No active tasks You are ready to start receiving tasks. [PERSON_NAME]" at bounding box center [129, 264] width 196 height 466
click at [180, 47] on div "Status No active tasks You are ready to start receiving tasks. [PERSON_NAME]" at bounding box center [129, 264] width 196 height 466
click at [182, 46] on div "Status No active tasks You are ready to start receiving tasks. [PERSON_NAME]" at bounding box center [129, 264] width 196 height 466
drag, startPoint x: 182, startPoint y: 46, endPoint x: 216, endPoint y: 108, distance: 71.0
click at [182, 47] on div "Status No active tasks You are ready to start receiving tasks. [PERSON_NAME]" at bounding box center [129, 264] width 196 height 466
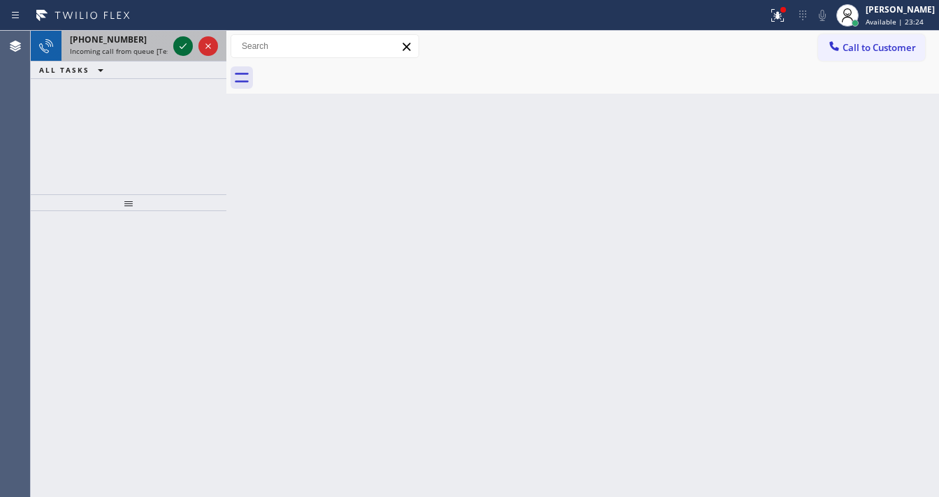
click at [176, 42] on icon at bounding box center [183, 46] width 17 height 17
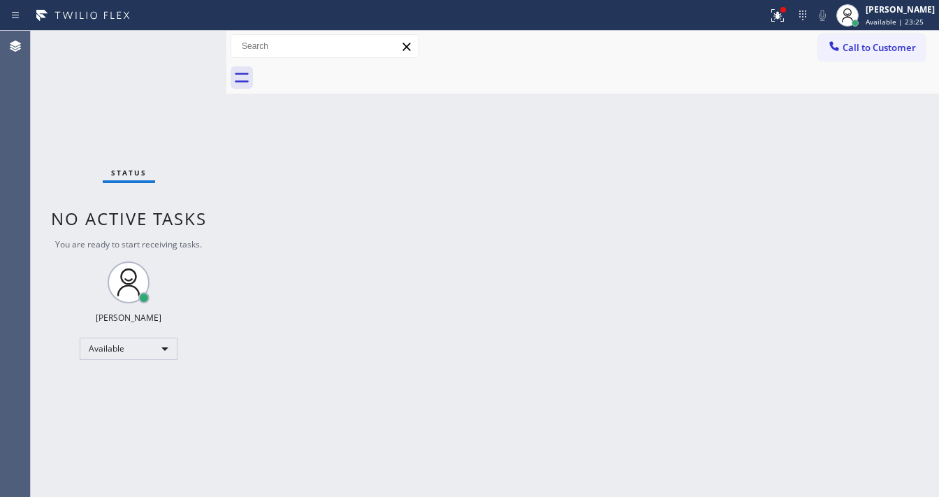
click at [177, 45] on div "Status No active tasks You are ready to start receiving tasks. [PERSON_NAME]" at bounding box center [129, 264] width 196 height 466
drag, startPoint x: 177, startPoint y: 42, endPoint x: 149, endPoint y: 170, distance: 131.4
click at [176, 52] on div "Status No active tasks You are ready to start receiving tasks. [PERSON_NAME]" at bounding box center [129, 264] width 196 height 466
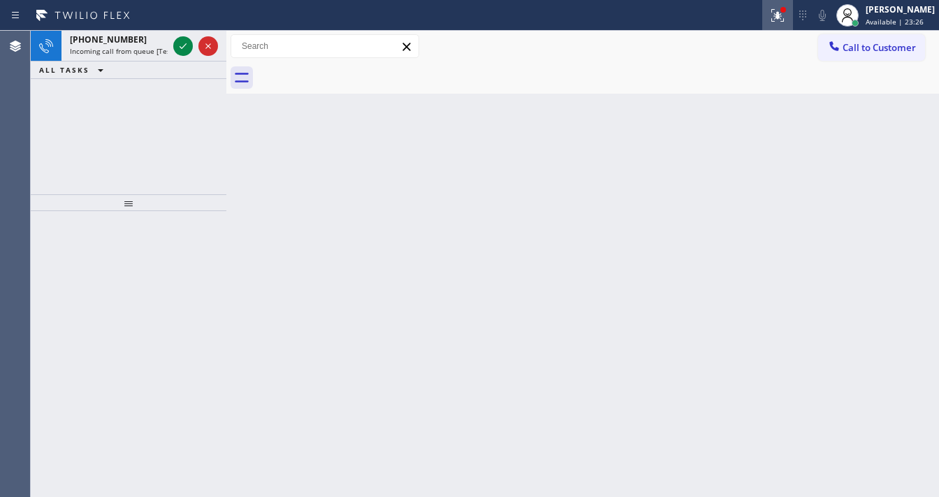
click at [786, 17] on icon at bounding box center [777, 15] width 17 height 17
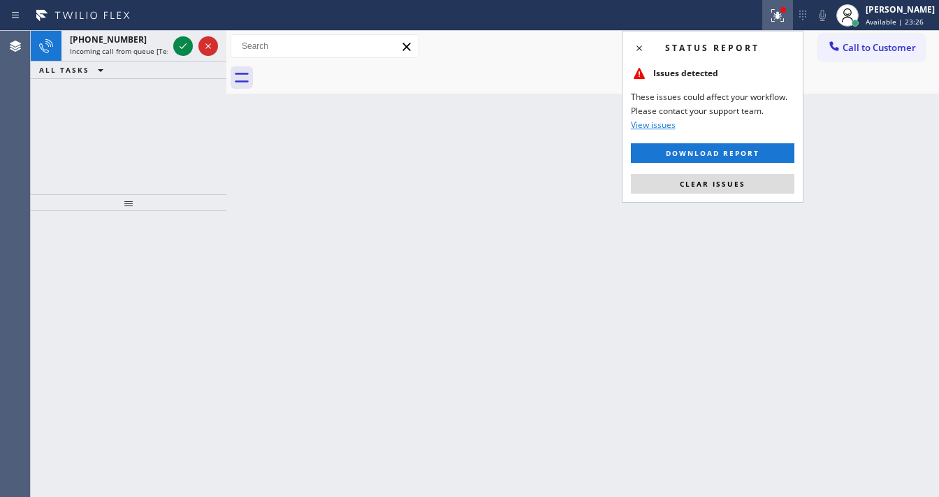
drag, startPoint x: 748, startPoint y: 187, endPoint x: 712, endPoint y: 185, distance: 35.7
click at [731, 187] on button "Clear issues" at bounding box center [712, 184] width 163 height 20
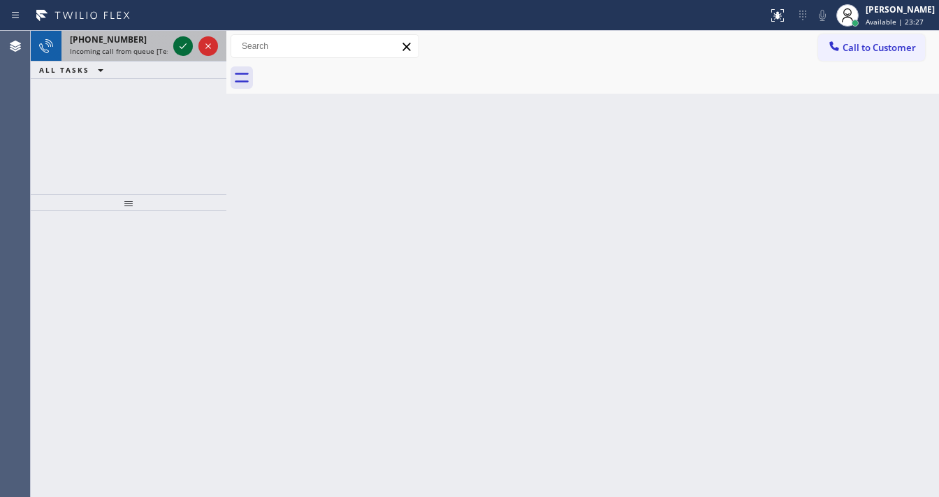
click at [180, 41] on icon at bounding box center [183, 46] width 17 height 17
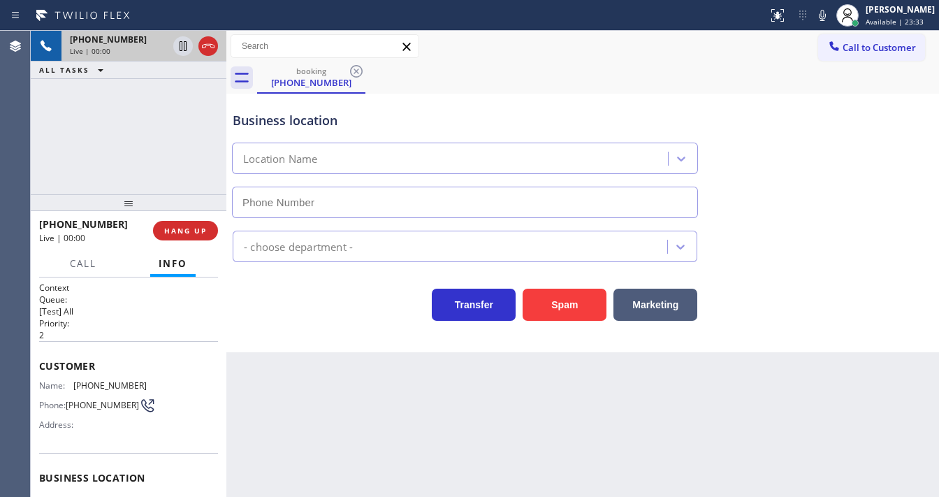
type input "[PHONE_NUMBER]"
drag, startPoint x: 55, startPoint y: 161, endPoint x: 64, endPoint y: 166, distance: 10.3
click at [55, 161] on div "[PHONE_NUMBER] Live | 00:09 ALL TASKS ALL TASKS ACTIVE TASKS TASKS IN WRAP UP" at bounding box center [129, 112] width 196 height 163
click at [193, 221] on div "[PHONE_NUMBER] Live | 00:14 HANG UP" at bounding box center [128, 230] width 179 height 36
drag, startPoint x: 193, startPoint y: 226, endPoint x: 204, endPoint y: 233, distance: 12.8
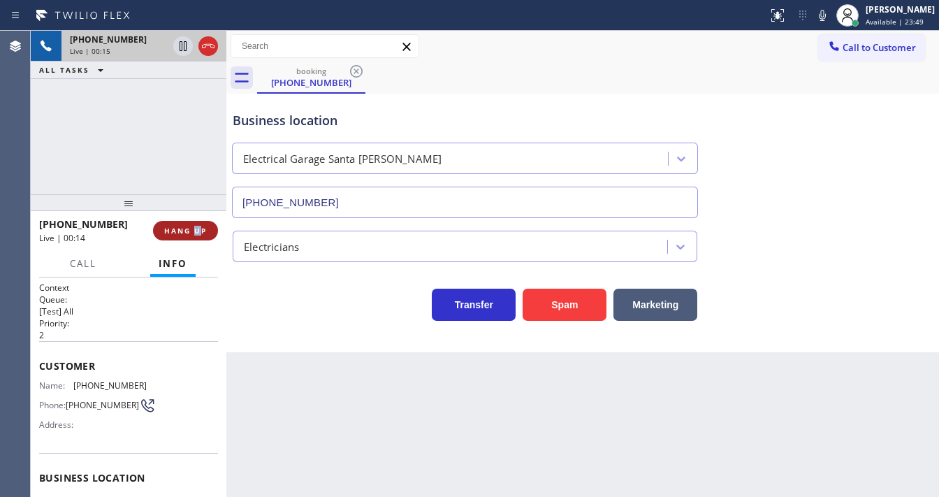
click at [193, 227] on span "HANG UP" at bounding box center [185, 231] width 43 height 10
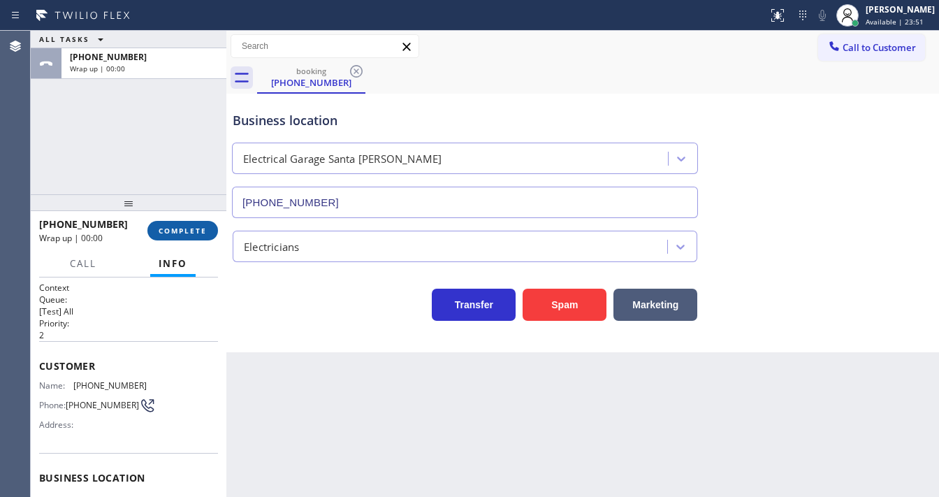
click at [152, 225] on button "COMPLETE" at bounding box center [182, 231] width 71 height 20
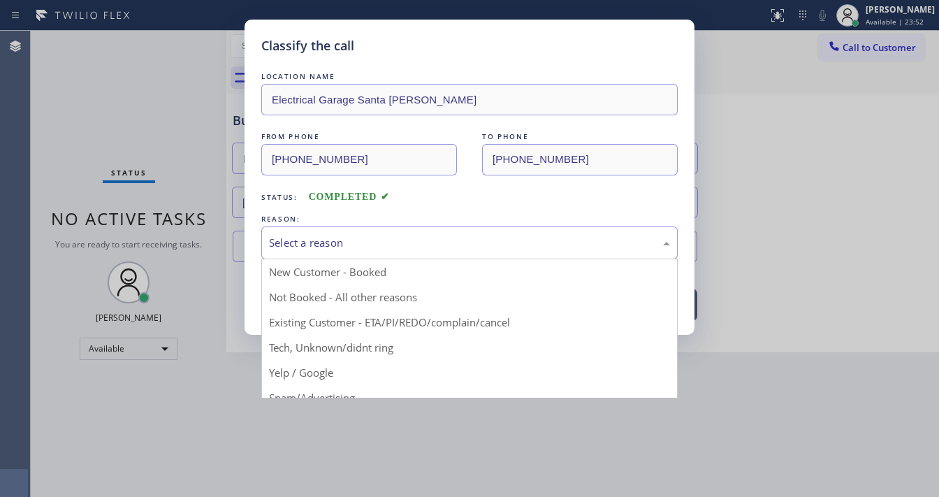
click at [346, 249] on div "Select a reason" at bounding box center [469, 243] width 401 height 16
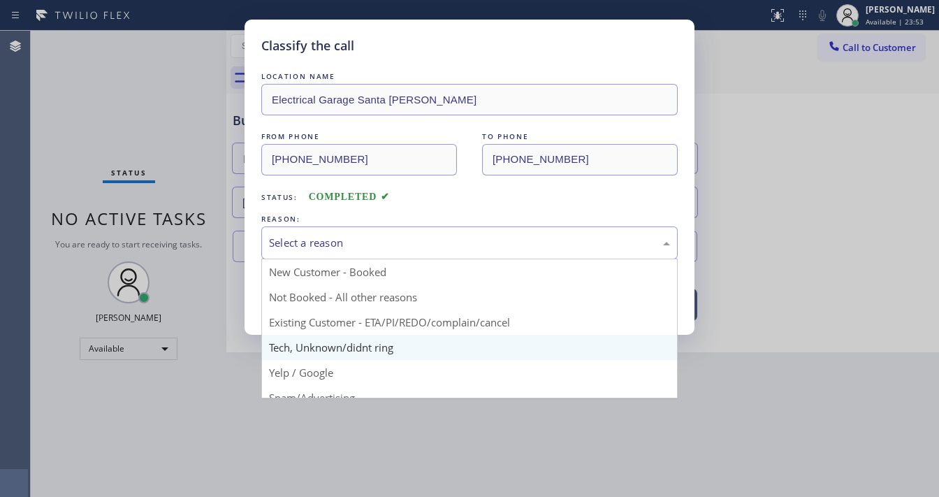
drag, startPoint x: 319, startPoint y: 343, endPoint x: 320, endPoint y: 295, distance: 48.2
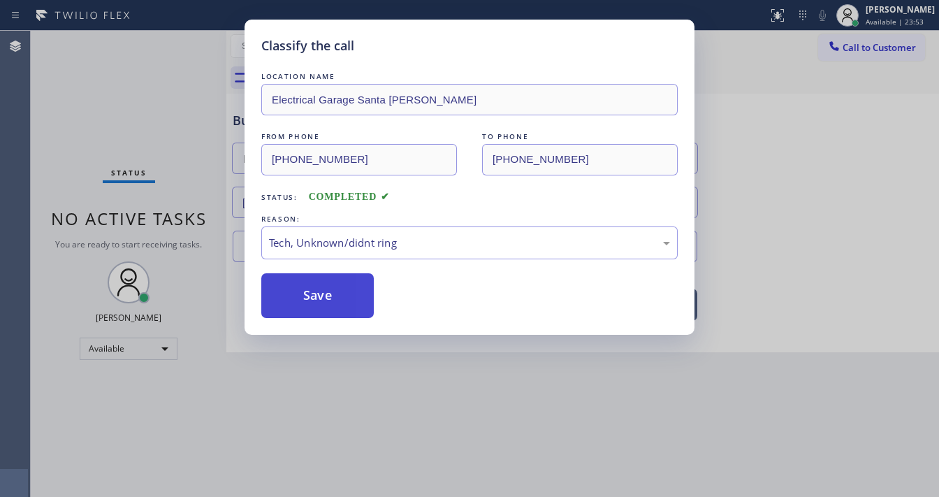
click at [320, 293] on button "Save" at bounding box center [317, 295] width 112 height 45
click at [320, 291] on button "Save" at bounding box center [317, 295] width 112 height 45
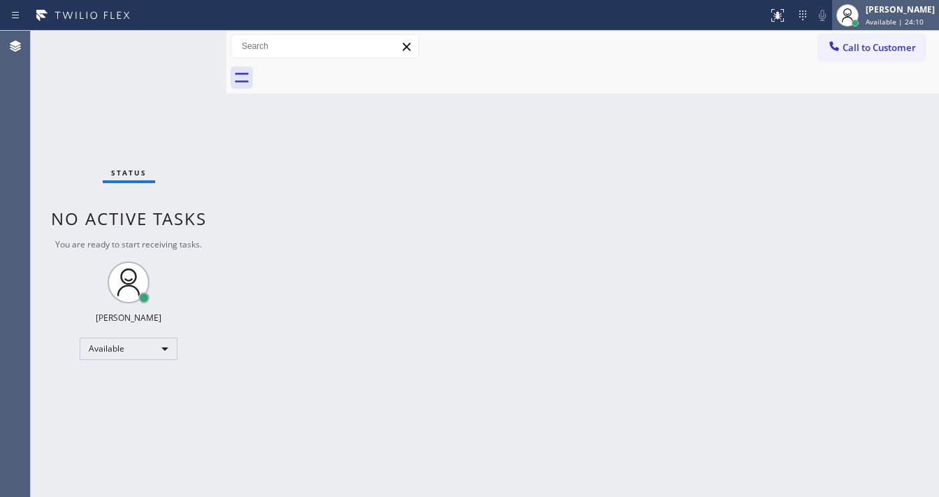
click at [911, 22] on span "Available | 24:10" at bounding box center [894, 22] width 58 height 10
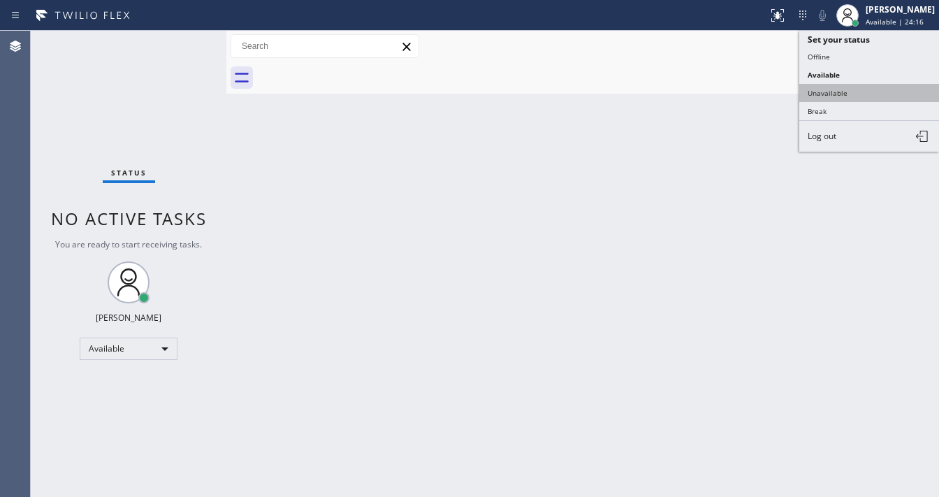
click at [869, 86] on button "Unavailable" at bounding box center [869, 93] width 140 height 18
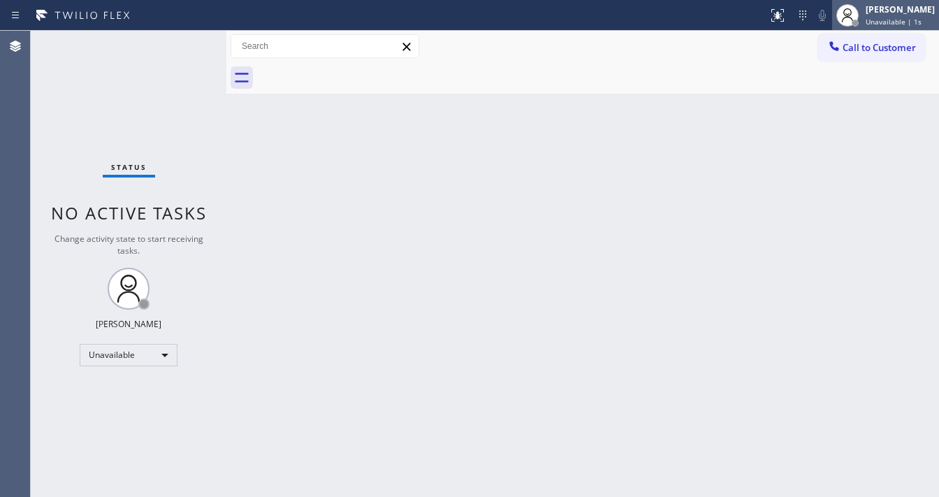
click at [875, 15] on div "[PERSON_NAME] Unavailable | 1s" at bounding box center [901, 15] width 76 height 24
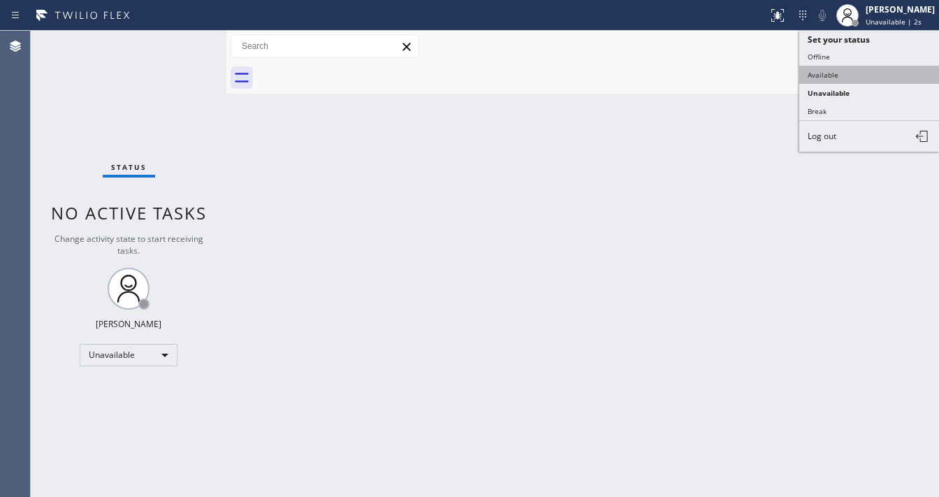
click at [830, 69] on button "Available" at bounding box center [869, 75] width 140 height 18
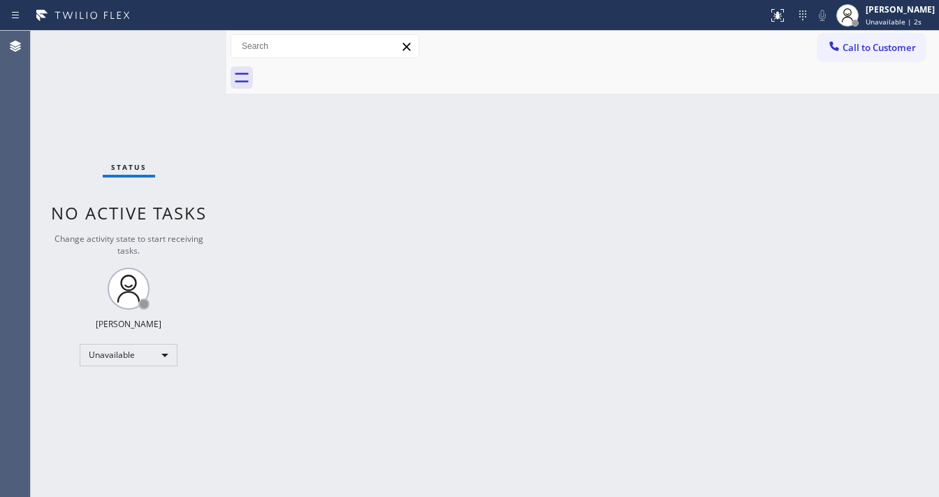
drag, startPoint x: 460, startPoint y: 187, endPoint x: 352, endPoint y: 316, distance: 168.0
click at [458, 189] on div "Back to Dashboard Change Sender ID Customers Technicians Select a contact Outbo…" at bounding box center [582, 264] width 712 height 466
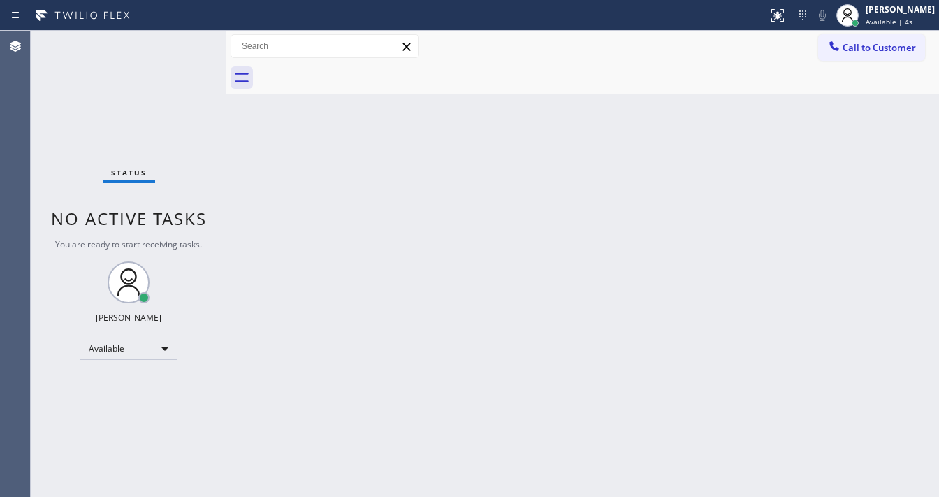
drag, startPoint x: 154, startPoint y: 27, endPoint x: 154, endPoint y: 20, distance: 7.7
click at [154, 20] on div "Status report No issues detected If you experience an issue, please download th…" at bounding box center [469, 15] width 939 height 31
click at [166, 53] on div "Status No active tasks You are ready to start receiving tasks. [PERSON_NAME]" at bounding box center [129, 264] width 196 height 466
click at [876, 15] on div "[PERSON_NAME]" at bounding box center [899, 9] width 69 height 12
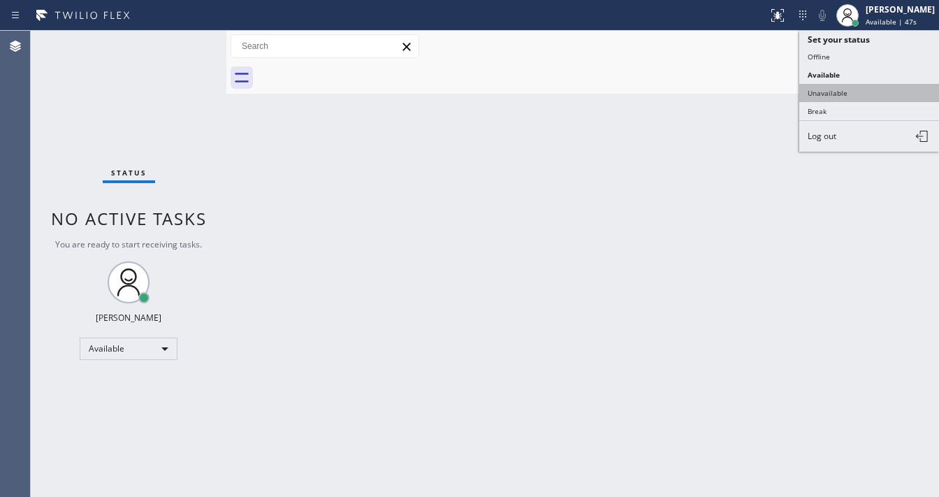
click at [839, 89] on button "Unavailable" at bounding box center [869, 93] width 140 height 18
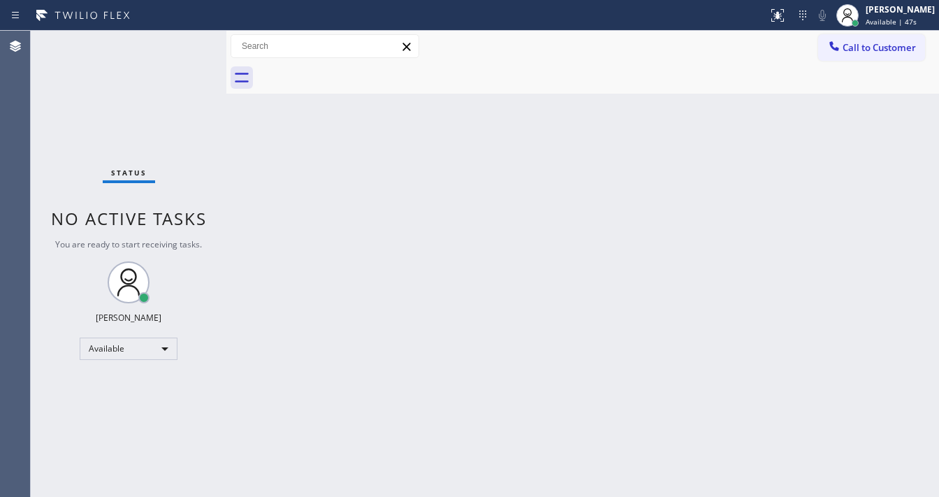
drag, startPoint x: 71, startPoint y: 97, endPoint x: 74, endPoint y: 90, distance: 7.5
click at [73, 94] on div "Status No active tasks You are ready to start receiving tasks. [PERSON_NAME]" at bounding box center [129, 264] width 196 height 466
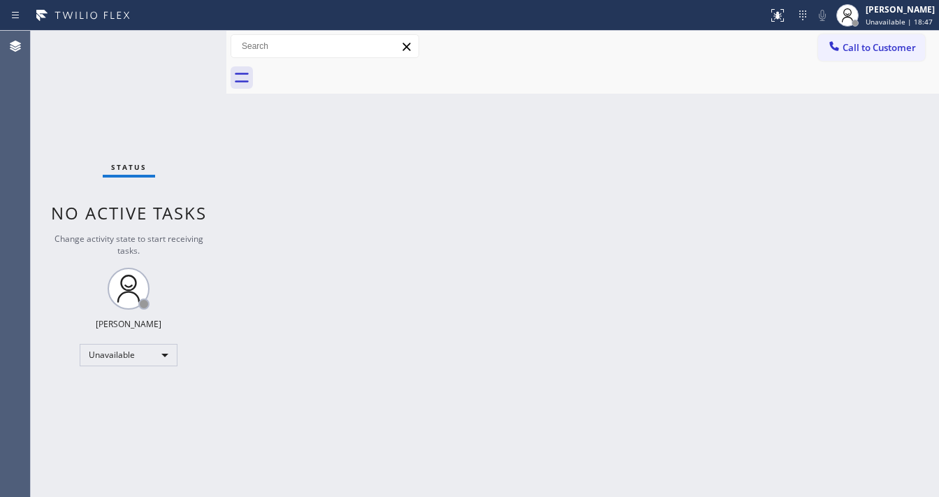
click at [476, 39] on div "Call to Customer Outbound call Location Search location Your caller id phone nu…" at bounding box center [582, 46] width 712 height 24
drag, startPoint x: 877, startPoint y: 54, endPoint x: 657, endPoint y: 54, distance: 219.3
click at [875, 54] on button "Call to Customer" at bounding box center [871, 47] width 107 height 27
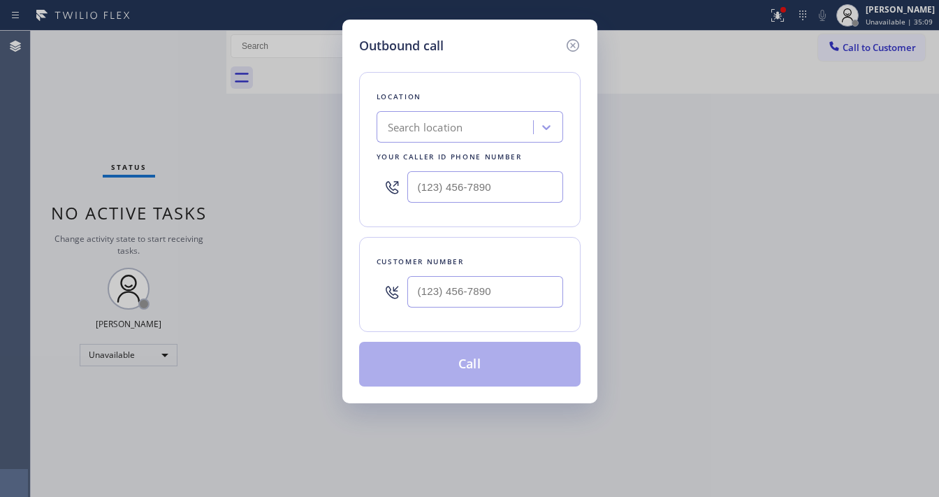
click at [573, 45] on icon at bounding box center [572, 45] width 17 height 17
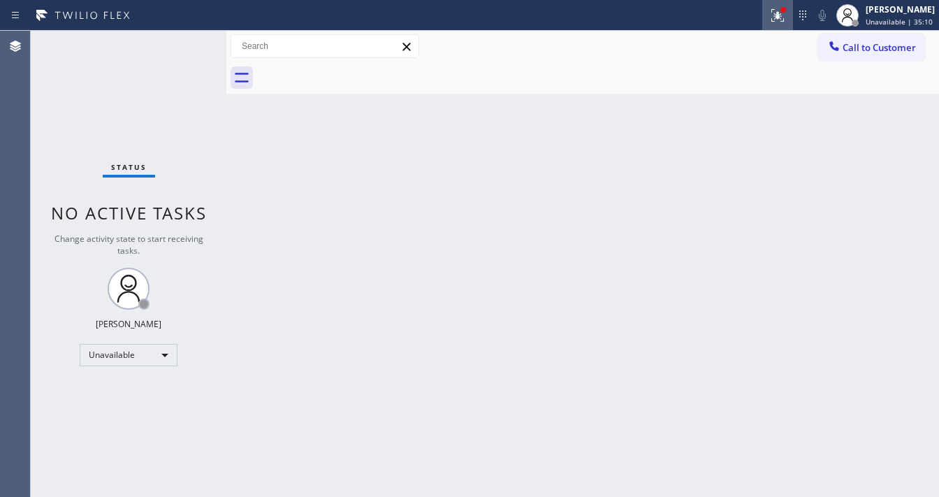
click at [793, 17] on div at bounding box center [777, 15] width 31 height 17
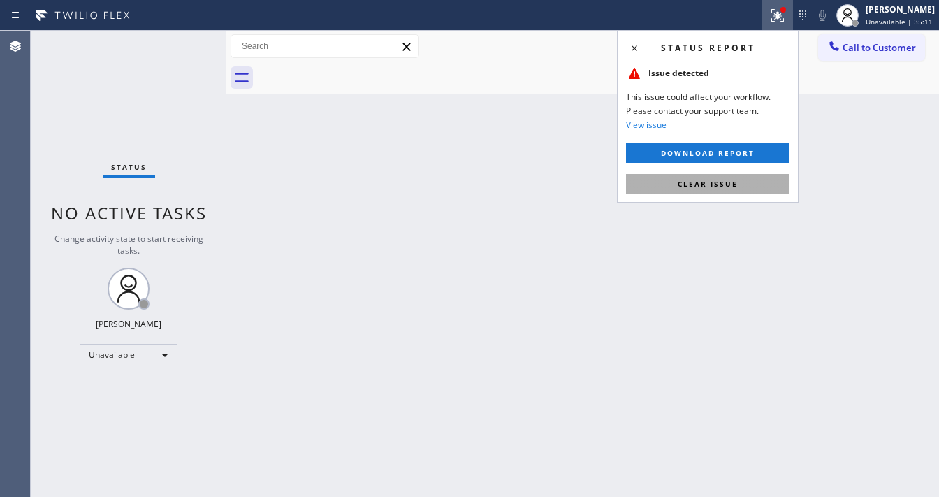
click at [735, 176] on button "Clear issue" at bounding box center [707, 184] width 163 height 20
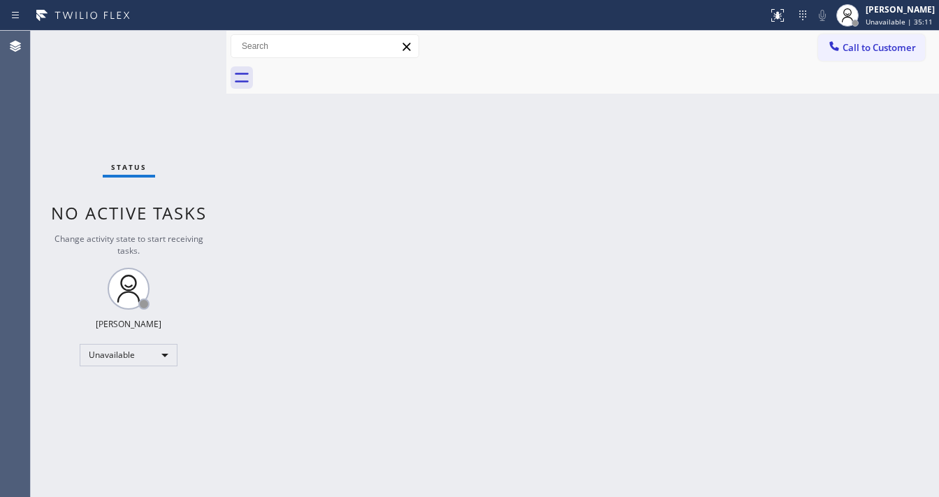
drag, startPoint x: 827, startPoint y: 130, endPoint x: 823, endPoint y: 81, distance: 49.1
click at [827, 127] on div "Back to Dashboard Change Sender ID Customers Technicians Select a contact Outbo…" at bounding box center [582, 264] width 712 height 466
click at [850, 60] on button "Call to Customer" at bounding box center [871, 47] width 107 height 27
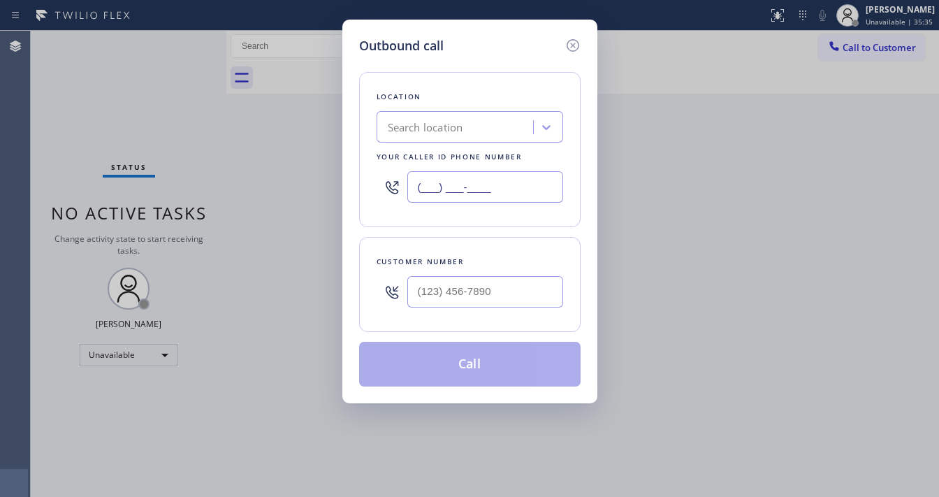
click at [446, 193] on input "(___) ___-____" at bounding box center [485, 186] width 156 height 31
paste input "914) 873-0795"
type input "[PHONE_NUMBER]"
type input "(___) ___-____"
click at [450, 286] on input "(___) ___-____" at bounding box center [485, 291] width 156 height 31
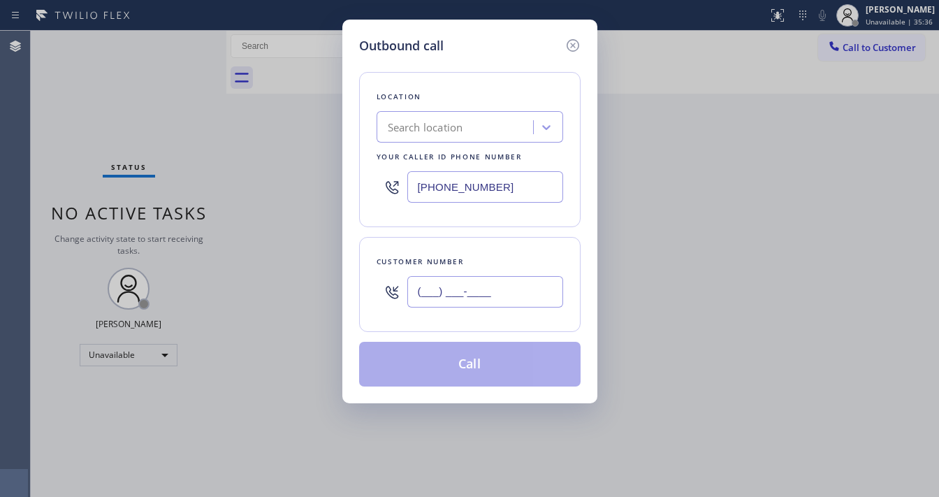
click at [450, 286] on input "(___) ___-____" at bounding box center [485, 291] width 156 height 31
click at [451, 297] on input "(___) ___-____" at bounding box center [485, 291] width 156 height 31
paste input "51-6972"
click at [451, 293] on input "(___) _51-6972" at bounding box center [485, 291] width 156 height 31
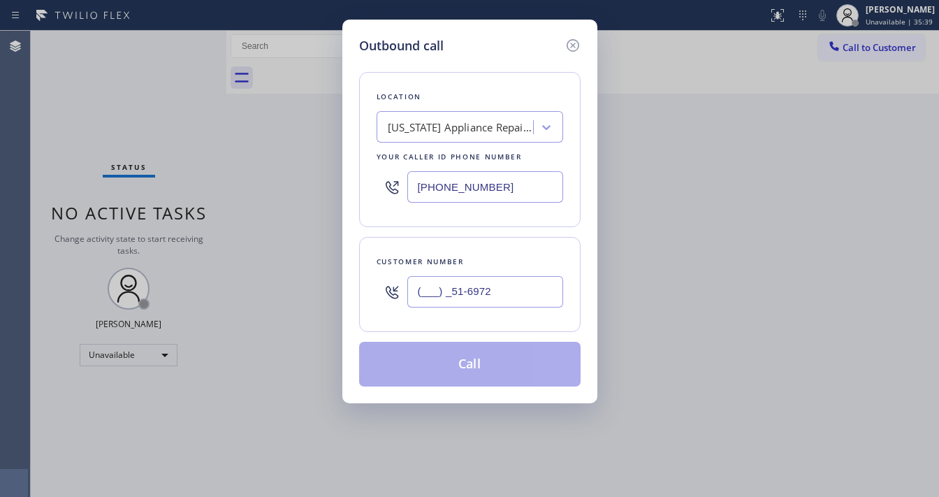
click at [451, 293] on input "(___) _51-6972" at bounding box center [485, 291] width 156 height 31
paste input "516) 972-3234"
click at [470, 247] on div "Customer number [PHONE_NUMBER]" at bounding box center [469, 284] width 221 height 95
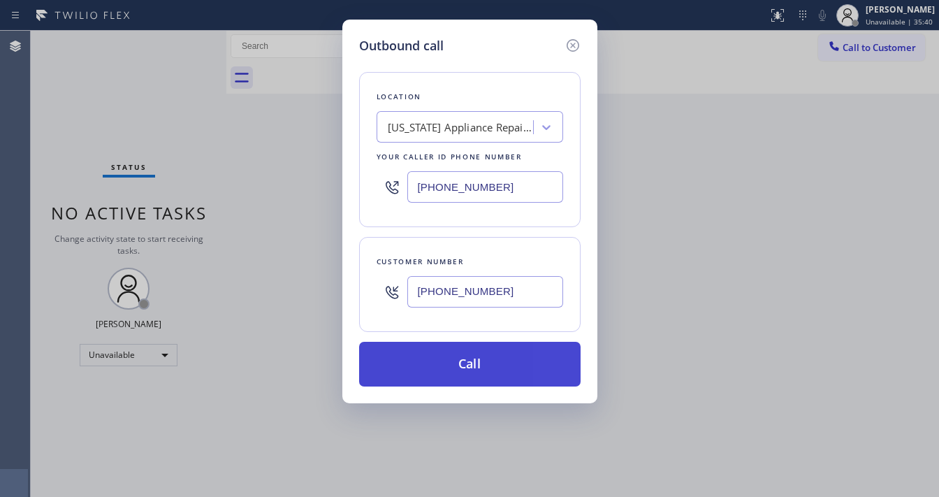
click at [497, 365] on button "Call" at bounding box center [469, 364] width 221 height 45
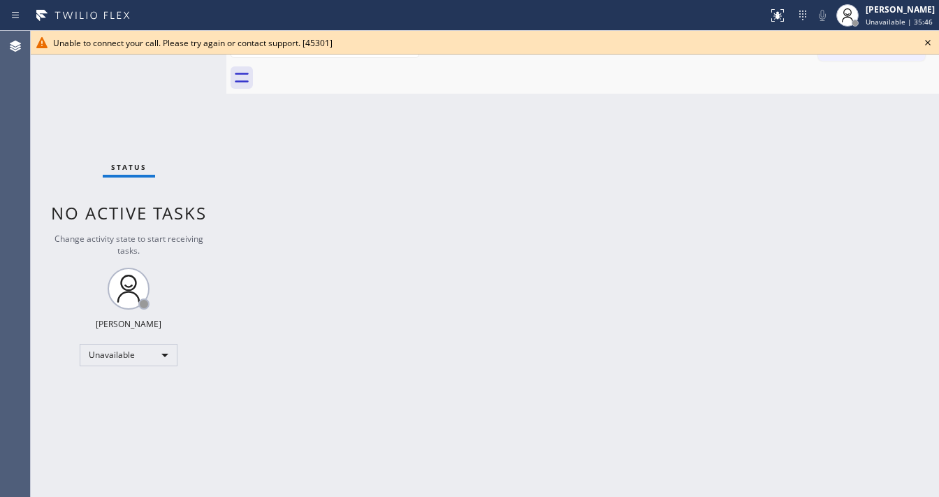
click at [923, 45] on icon at bounding box center [927, 42] width 17 height 17
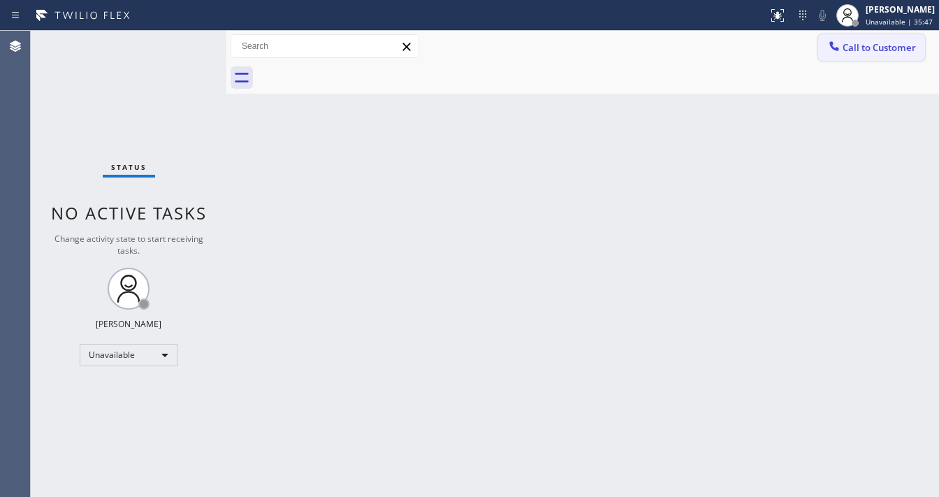
click at [880, 52] on span "Call to Customer" at bounding box center [878, 47] width 73 height 13
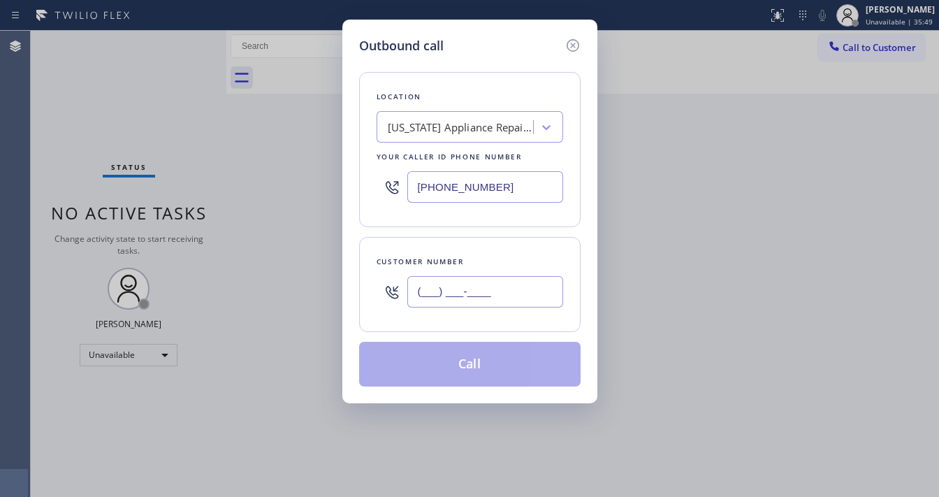
drag, startPoint x: 485, startPoint y: 297, endPoint x: 481, endPoint y: 331, distance: 34.5
click at [485, 298] on input "(___) ___-____" at bounding box center [485, 291] width 156 height 31
paste input "516) 972-3234"
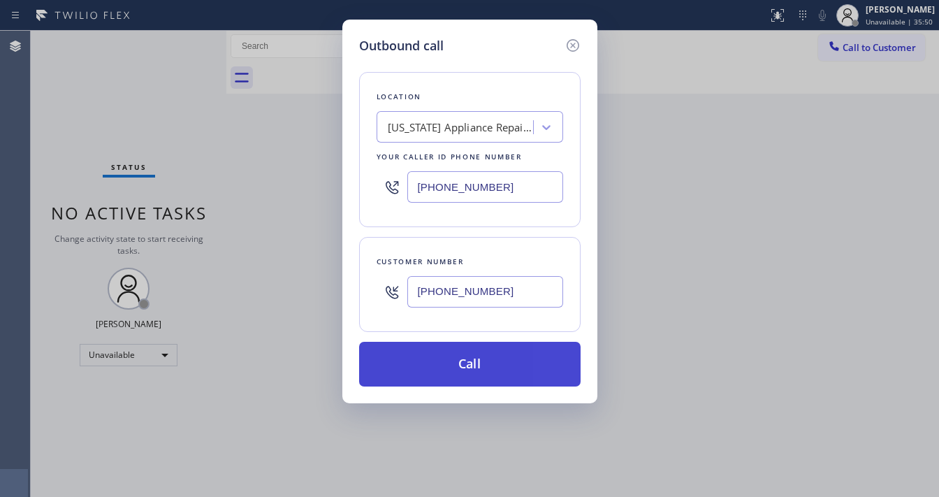
click at [462, 365] on button "Call" at bounding box center [469, 364] width 221 height 45
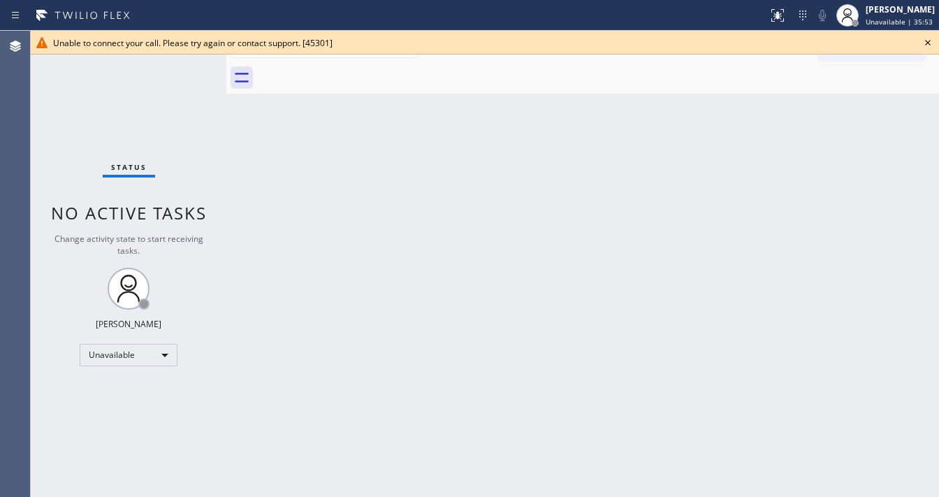
click at [930, 47] on icon at bounding box center [927, 42] width 17 height 17
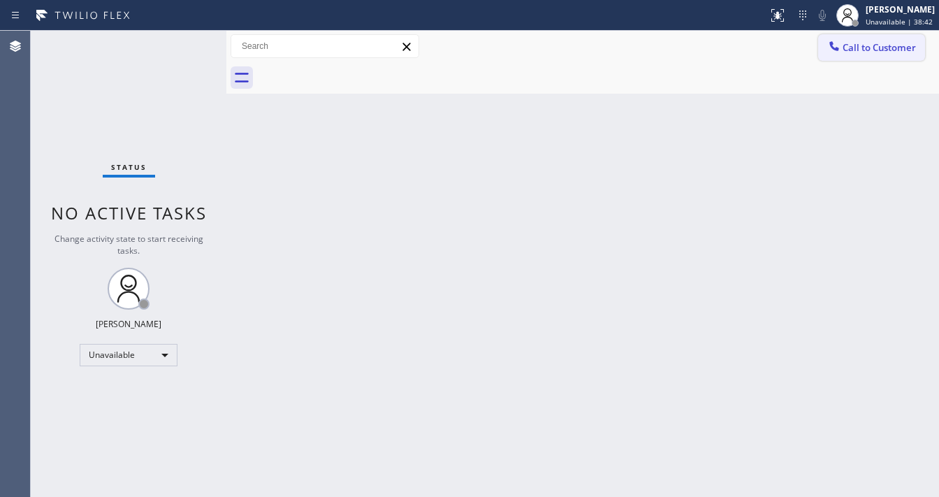
click at [836, 37] on button "Call to Customer" at bounding box center [871, 47] width 107 height 27
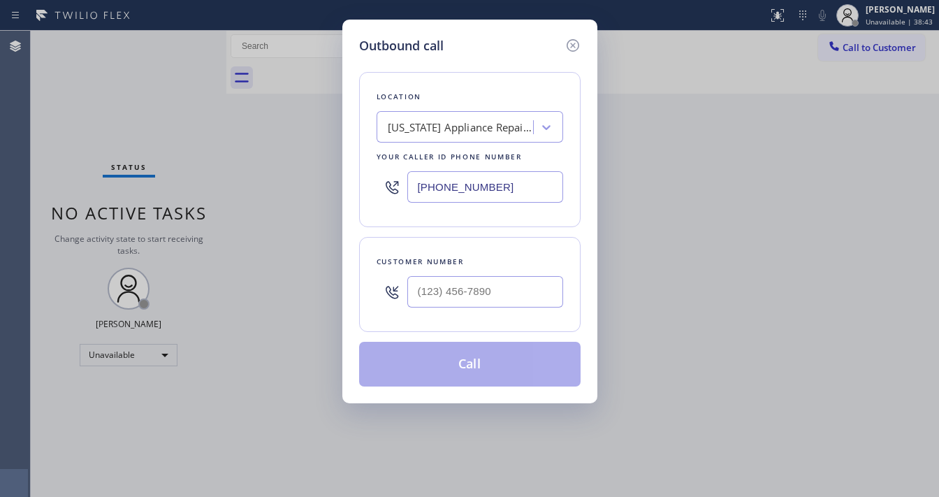
click at [433, 310] on div at bounding box center [485, 291] width 156 height 45
type input "(___) ___-____"
click at [450, 299] on input "(___) ___-____" at bounding box center [485, 291] width 156 height 31
paste input "516) 972-3234"
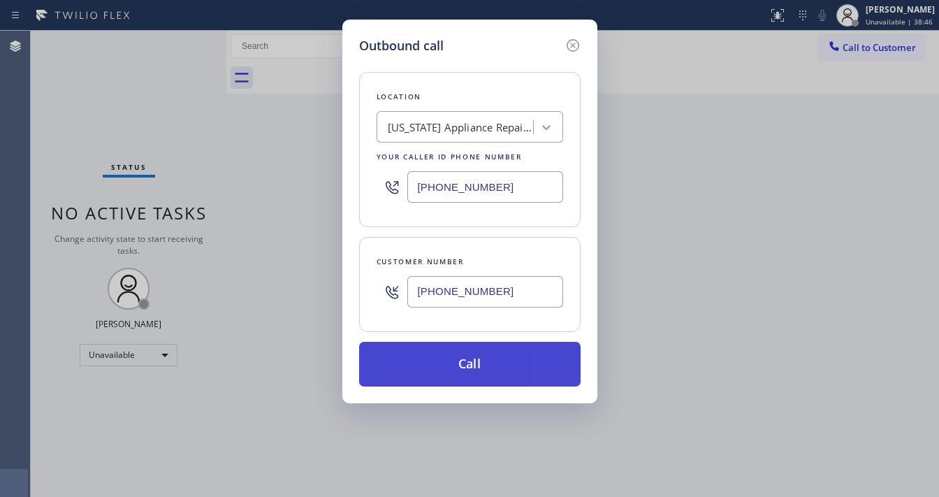
type input "[PHONE_NUMBER]"
click at [453, 365] on button "Call" at bounding box center [469, 364] width 221 height 45
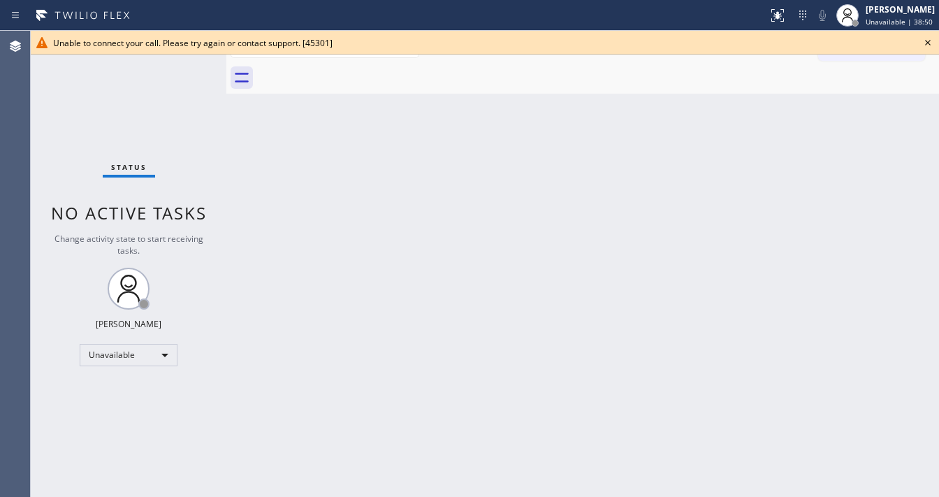
click at [926, 42] on icon at bounding box center [927, 42] width 17 height 17
